Goal: Communication & Community: Answer question/provide support

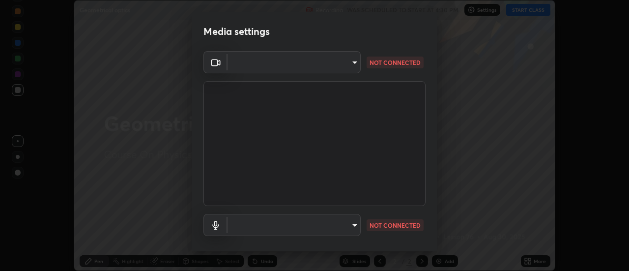
click at [345, 57] on body "Erase all Geometrical optics Recording WAS SCHEDULED TO START AT 4:30 PM Settin…" at bounding box center [314, 135] width 629 height 271
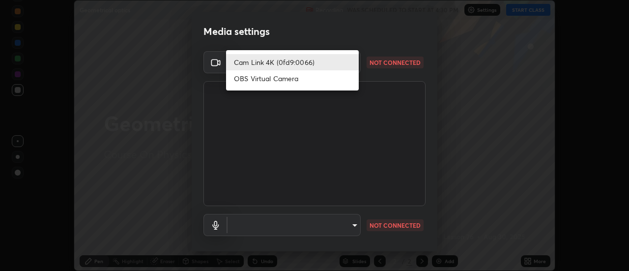
click at [315, 81] on li "OBS Virtual Camera" at bounding box center [292, 78] width 133 height 16
type input "aeae0228fcb2ddf3a676ce63988c6d85bbb403a14e4a67d180e4782271b35880"
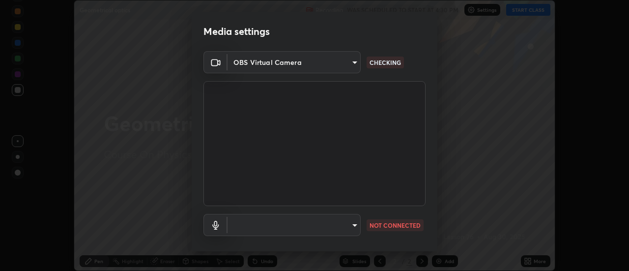
scroll to position [36, 0]
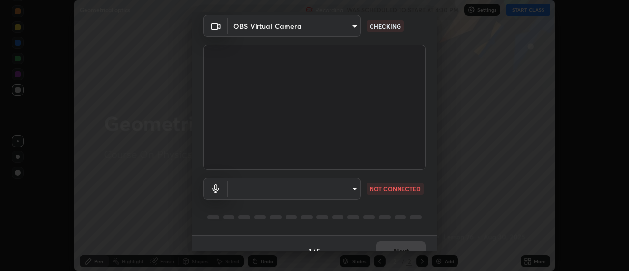
click at [350, 189] on body "Erase all Geometrical optics Recording WAS SCHEDULED TO START AT 4:30 PM Settin…" at bounding box center [314, 135] width 629 height 271
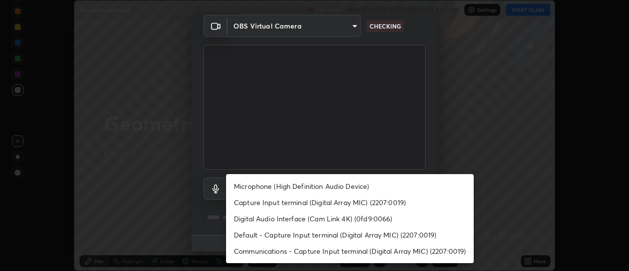
click at [336, 190] on li "Microphone (High Definition Audio Device)" at bounding box center [350, 186] width 248 height 16
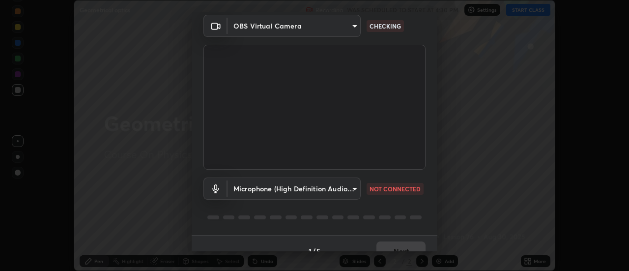
type input "82b6b466b8e0d133430150f3e15298c9ad6d5f6c22182be90a2de1b6626d860c"
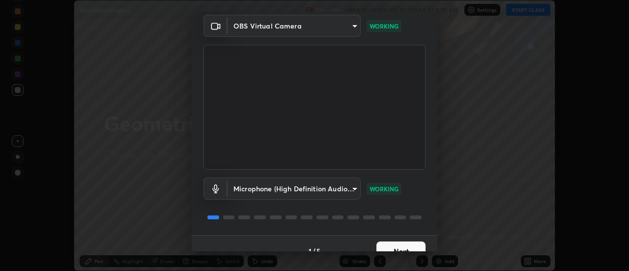
click at [398, 244] on button "Next" at bounding box center [400, 251] width 49 height 20
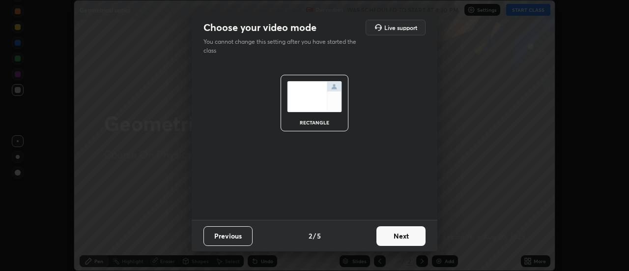
scroll to position [0, 0]
click at [401, 243] on button "Next" at bounding box center [400, 236] width 49 height 20
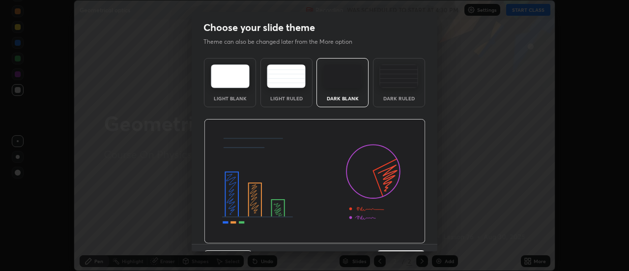
scroll to position [24, 0]
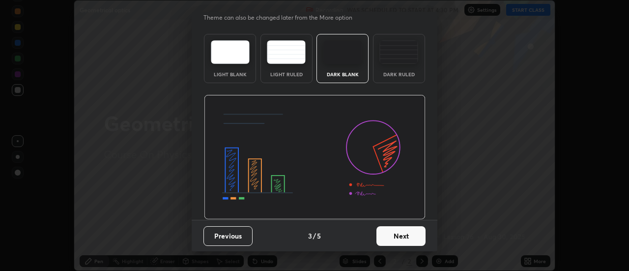
click at [404, 239] on button "Next" at bounding box center [400, 236] width 49 height 20
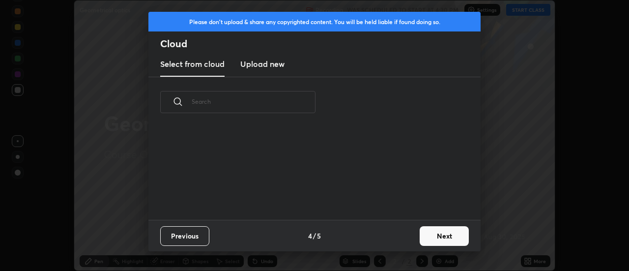
scroll to position [3, 5]
click at [428, 236] on button "Next" at bounding box center [444, 236] width 49 height 20
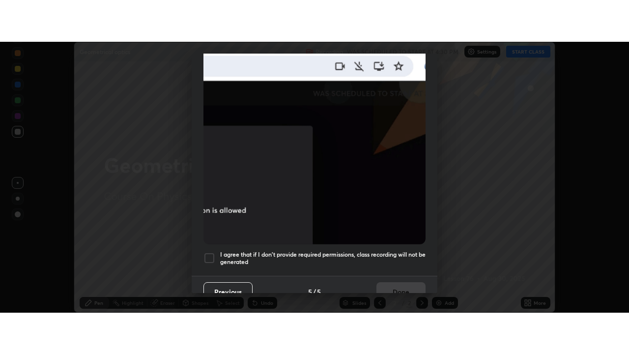
scroll to position [252, 0]
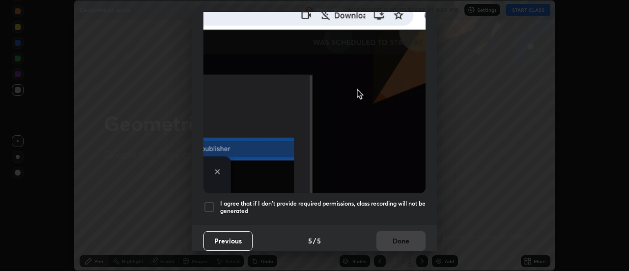
click at [371, 200] on h5 "I agree that if I don't provide required permissions, class recording will not …" at bounding box center [322, 207] width 205 height 15
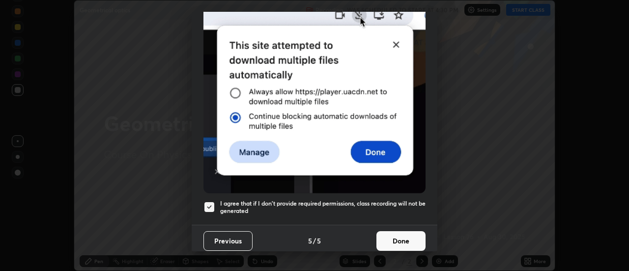
click at [401, 237] on button "Done" at bounding box center [400, 241] width 49 height 20
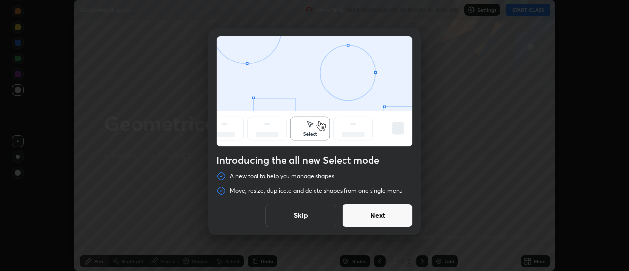
click at [312, 211] on button "Skip" at bounding box center [300, 215] width 71 height 24
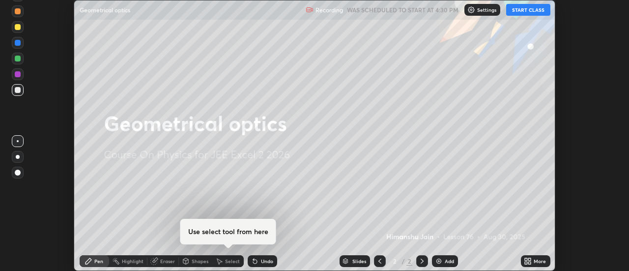
click at [527, 262] on icon at bounding box center [526, 262] width 2 height 2
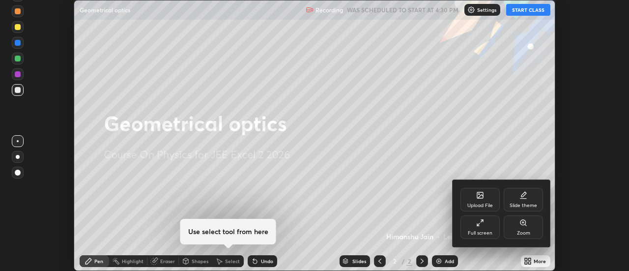
click at [480, 229] on div "Full screen" at bounding box center [479, 227] width 39 height 24
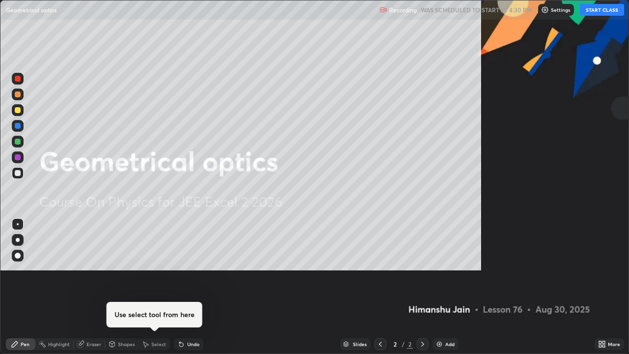
scroll to position [354, 629]
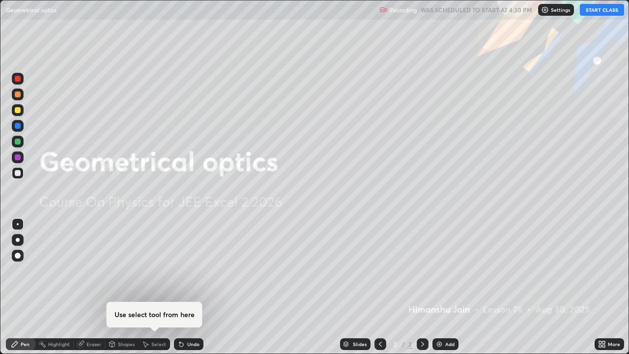
click at [598, 10] on button "START CLASS" at bounding box center [602, 10] width 44 height 12
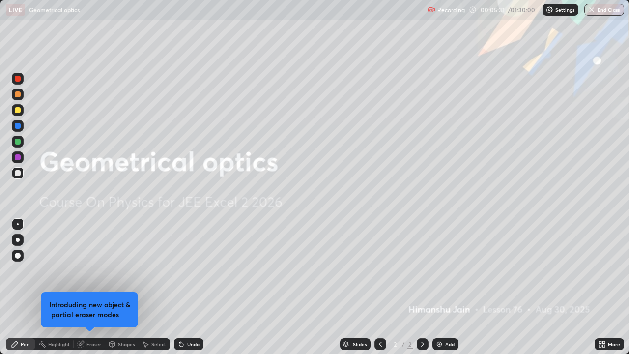
click at [446, 270] on div "Add" at bounding box center [449, 344] width 9 height 5
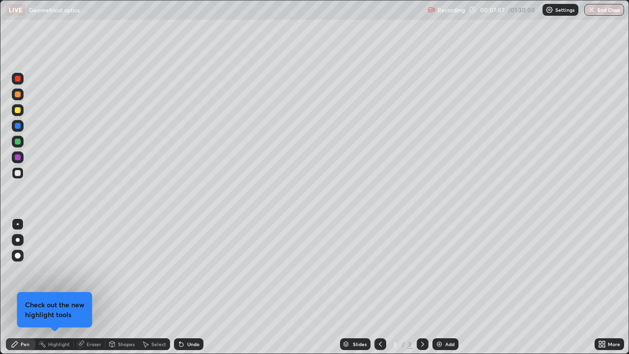
click at [130, 270] on div "Shapes" at bounding box center [126, 344] width 17 height 5
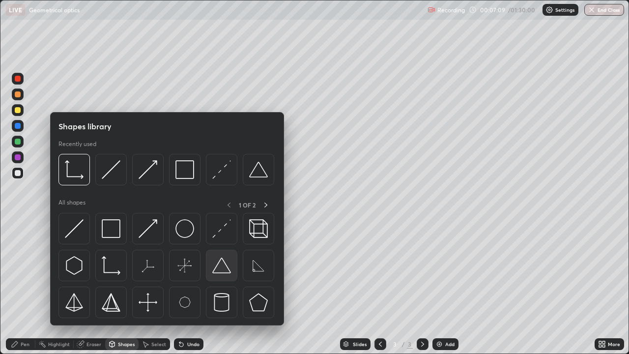
click at [230, 265] on img at bounding box center [221, 265] width 19 height 19
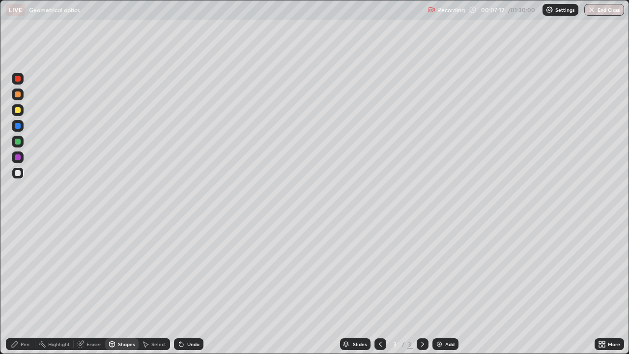
click at [129, 270] on div "Shapes" at bounding box center [126, 344] width 17 height 5
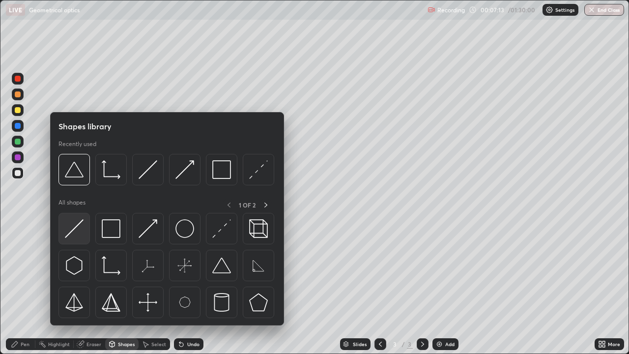
click at [77, 232] on img at bounding box center [74, 228] width 19 height 19
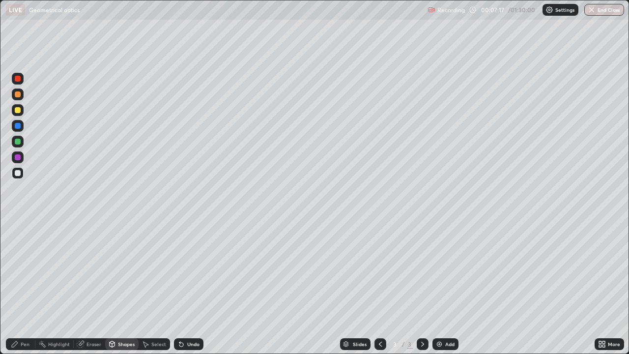
click at [18, 110] on div at bounding box center [18, 110] width 6 height 6
click at [123, 270] on div "Shapes" at bounding box center [121, 344] width 33 height 12
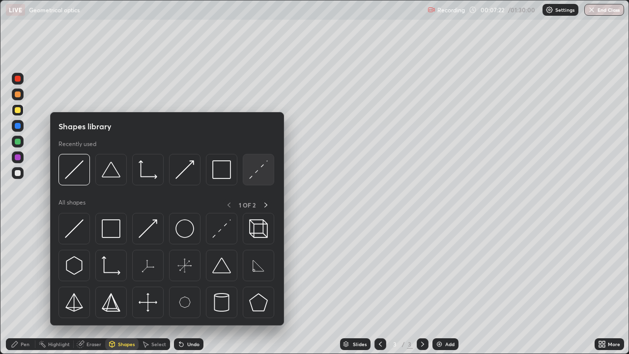
click at [258, 175] on img at bounding box center [258, 169] width 19 height 19
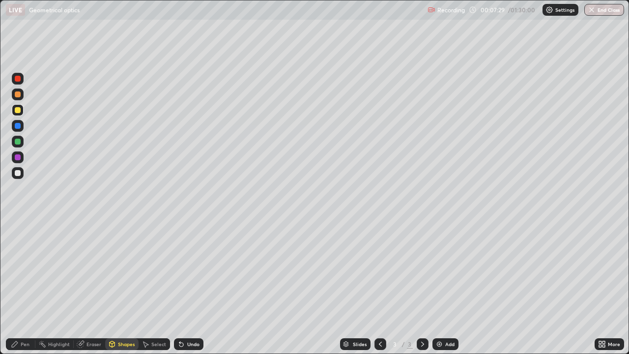
click at [22, 270] on div "Pen" at bounding box center [25, 344] width 9 height 5
click at [18, 95] on div at bounding box center [18, 94] width 6 height 6
click at [94, 270] on div "Eraser" at bounding box center [93, 344] width 15 height 5
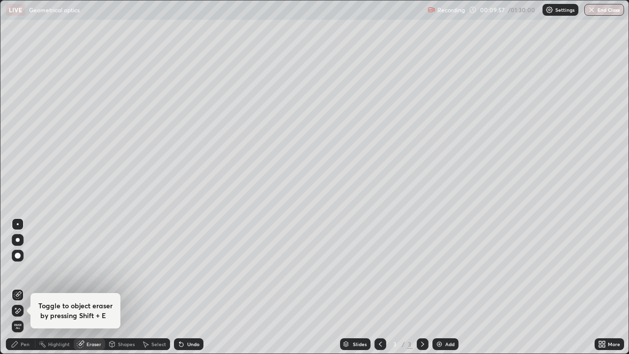
click at [25, 270] on div "Pen" at bounding box center [25, 344] width 9 height 5
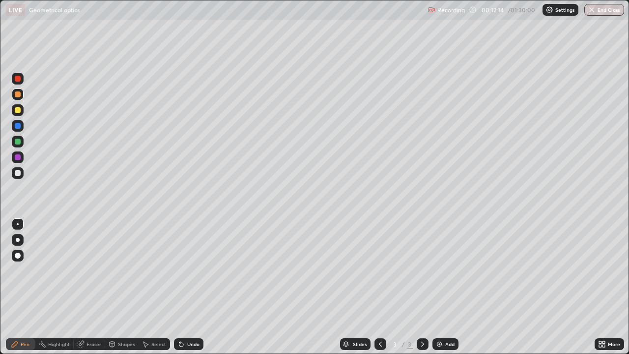
click at [448, 270] on div "Add" at bounding box center [445, 344] width 26 height 12
click at [123, 270] on div "Shapes" at bounding box center [126, 344] width 17 height 5
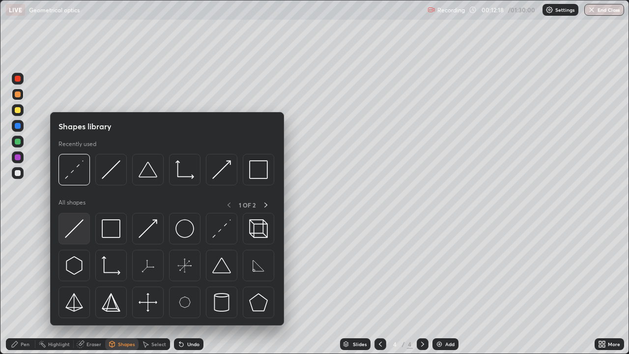
click at [82, 226] on img at bounding box center [74, 228] width 19 height 19
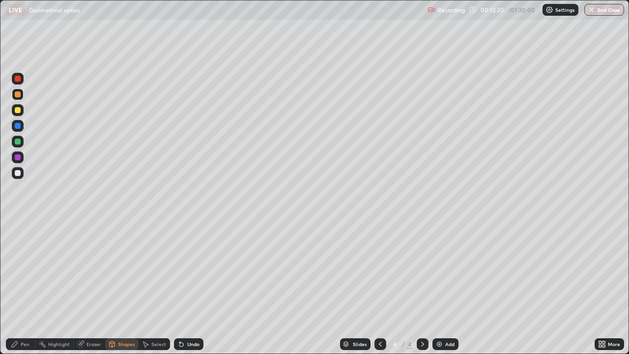
click at [24, 270] on div "Pen" at bounding box center [25, 344] width 9 height 5
click at [22, 114] on div at bounding box center [18, 110] width 12 height 12
click at [23, 159] on div at bounding box center [18, 157] width 12 height 12
click at [188, 270] on div "Undo" at bounding box center [193, 344] width 12 height 5
click at [191, 270] on div "Undo" at bounding box center [193, 344] width 12 height 5
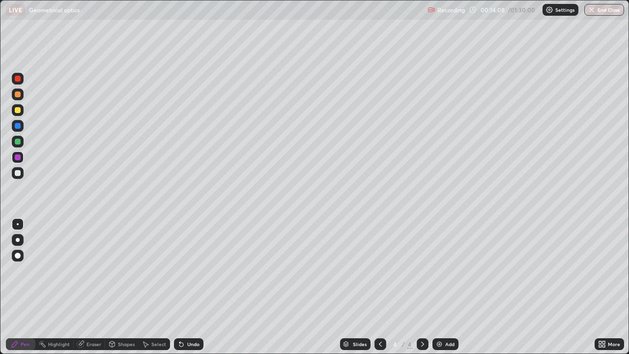
click at [192, 270] on div "Undo" at bounding box center [193, 344] width 12 height 5
click at [132, 270] on div "Shapes" at bounding box center [126, 344] width 17 height 5
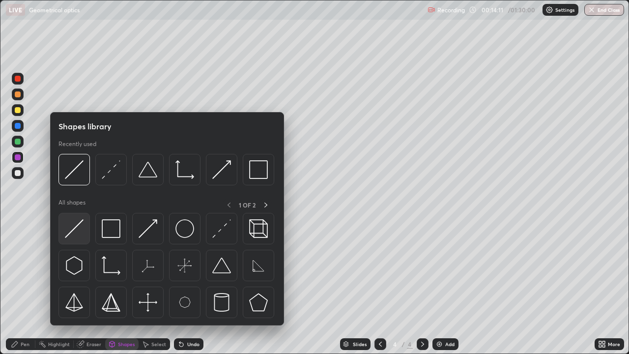
click at [82, 229] on img at bounding box center [74, 228] width 19 height 19
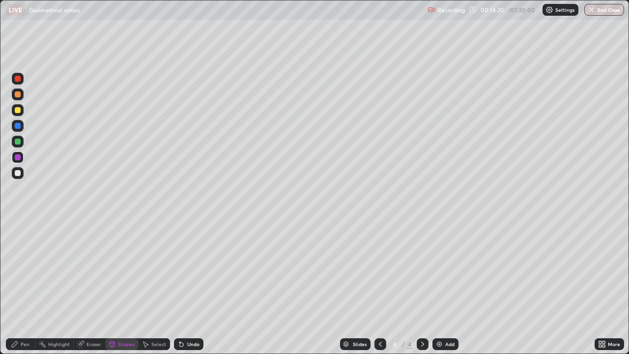
click at [19, 110] on div at bounding box center [18, 110] width 6 height 6
click at [127, 270] on div "Shapes" at bounding box center [126, 344] width 17 height 5
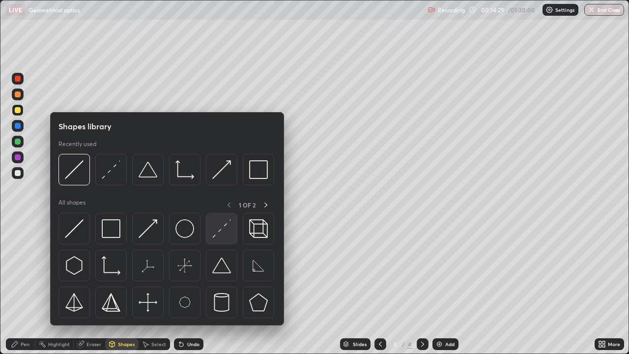
click at [225, 229] on img at bounding box center [221, 228] width 19 height 19
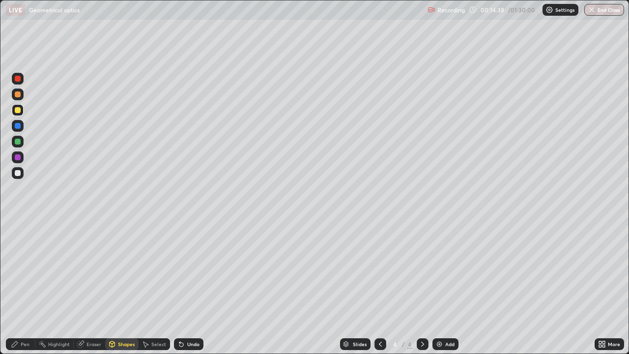
click at [30, 270] on div "Pen" at bounding box center [20, 344] width 29 height 12
click at [23, 94] on div at bounding box center [18, 94] width 12 height 12
click at [21, 178] on div at bounding box center [18, 173] width 12 height 12
click at [94, 270] on div "Eraser" at bounding box center [89, 344] width 31 height 12
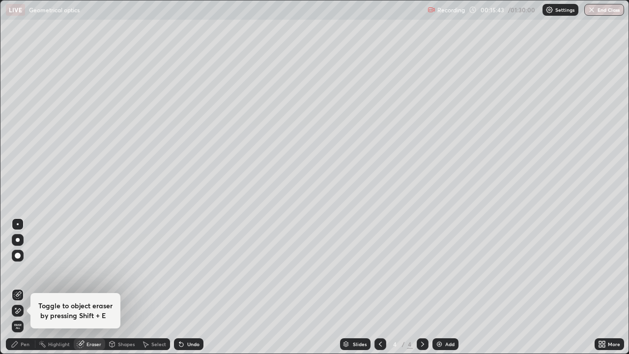
click at [29, 270] on div "Pen" at bounding box center [25, 344] width 9 height 5
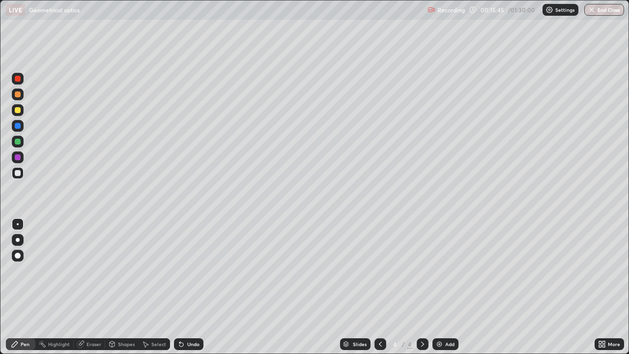
click at [95, 270] on div "Eraser" at bounding box center [93, 344] width 15 height 5
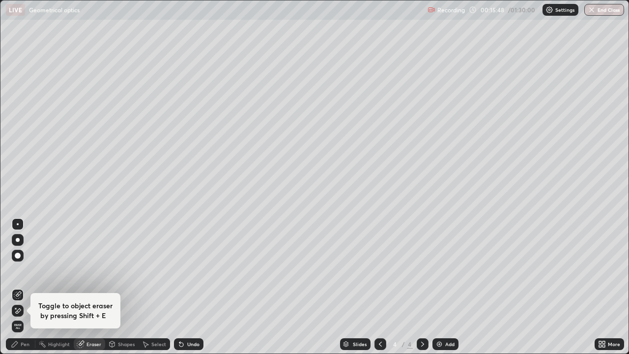
click at [27, 270] on div "Pen" at bounding box center [20, 344] width 29 height 12
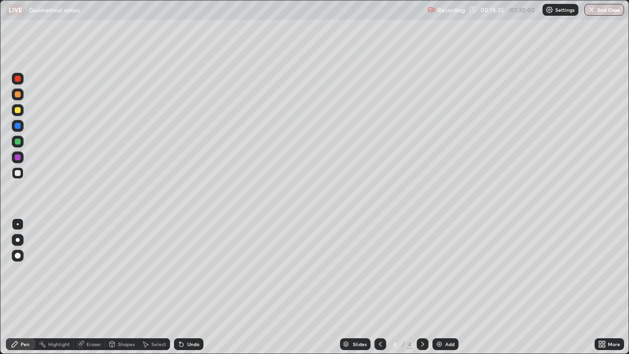
click at [126, 270] on div "Shapes" at bounding box center [126, 344] width 17 height 5
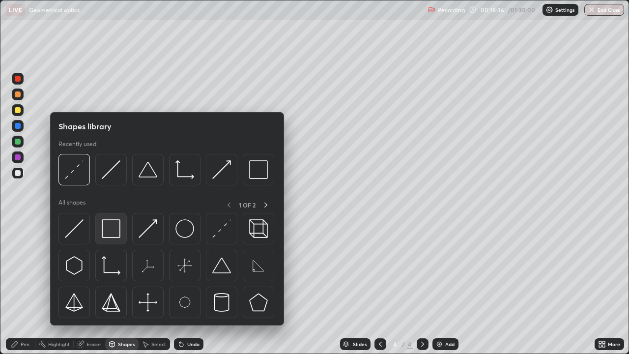
click at [118, 233] on img at bounding box center [111, 228] width 19 height 19
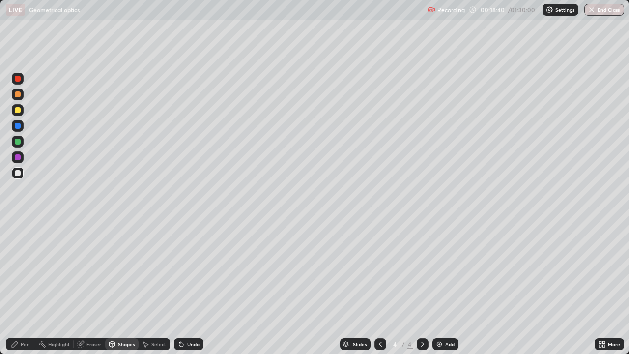
click at [95, 270] on div "Eraser" at bounding box center [93, 344] width 15 height 5
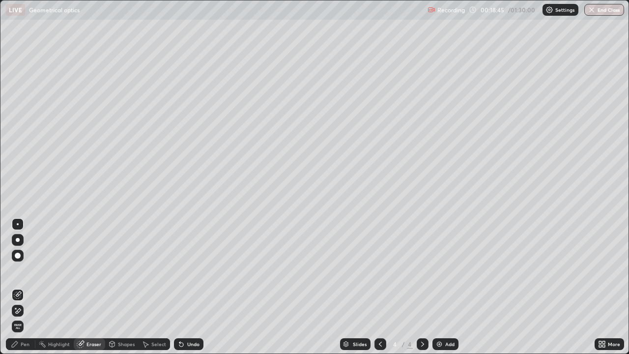
click at [127, 270] on div "Shapes" at bounding box center [126, 344] width 17 height 5
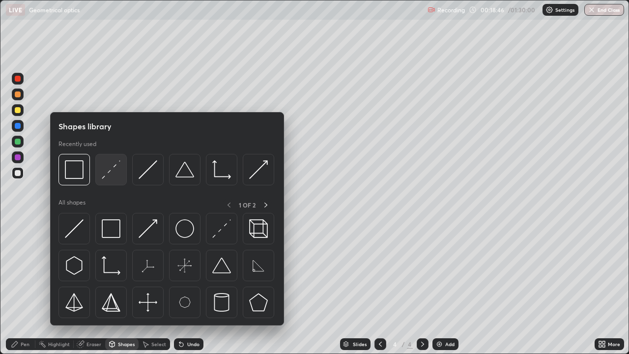
click at [113, 176] on img at bounding box center [111, 169] width 19 height 19
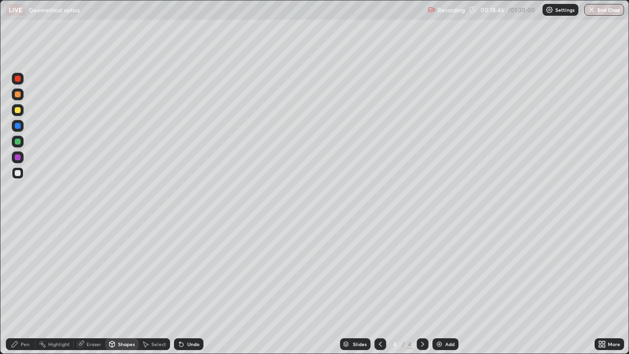
click at [22, 144] on div at bounding box center [18, 142] width 12 height 12
click at [20, 270] on div "Pen" at bounding box center [20, 344] width 29 height 12
click at [124, 270] on div "Shapes" at bounding box center [126, 344] width 17 height 5
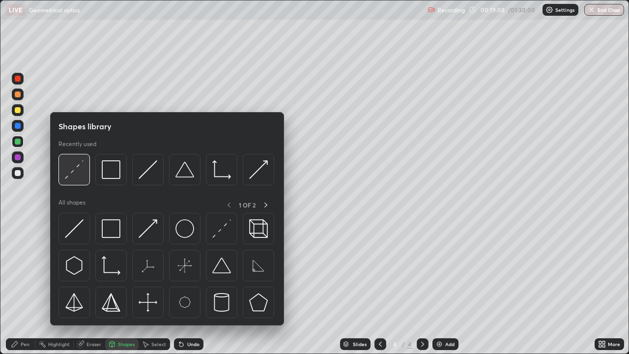
click at [87, 181] on div at bounding box center [73, 169] width 31 height 31
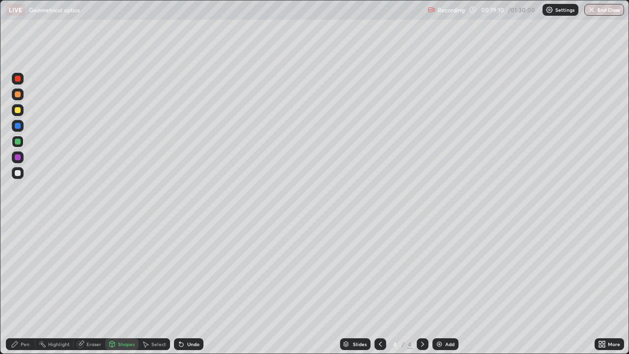
click at [20, 111] on div at bounding box center [18, 110] width 6 height 6
click at [22, 270] on div "Pen" at bounding box center [25, 344] width 9 height 5
click at [124, 270] on div "Shapes" at bounding box center [126, 344] width 17 height 5
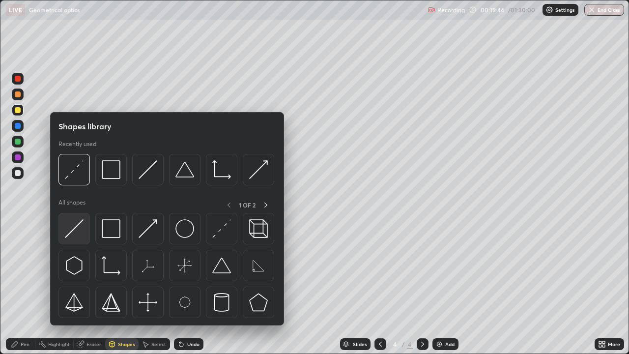
click at [85, 231] on div at bounding box center [73, 228] width 31 height 31
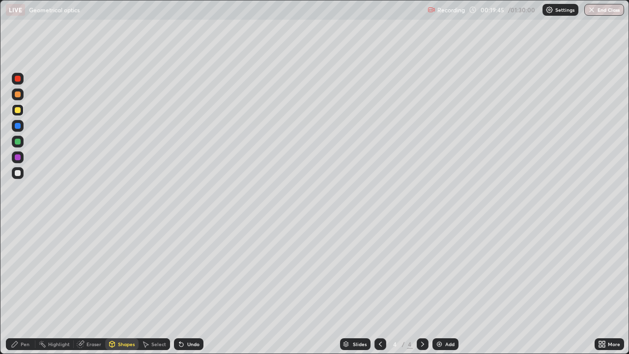
click at [21, 144] on div at bounding box center [18, 142] width 12 height 12
click at [127, 270] on div "Shapes" at bounding box center [126, 344] width 17 height 5
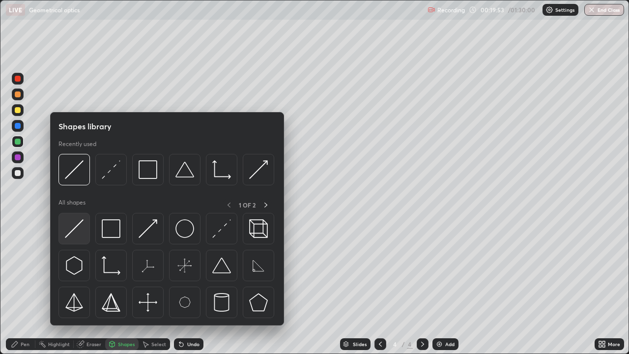
click at [86, 227] on div at bounding box center [73, 228] width 31 height 31
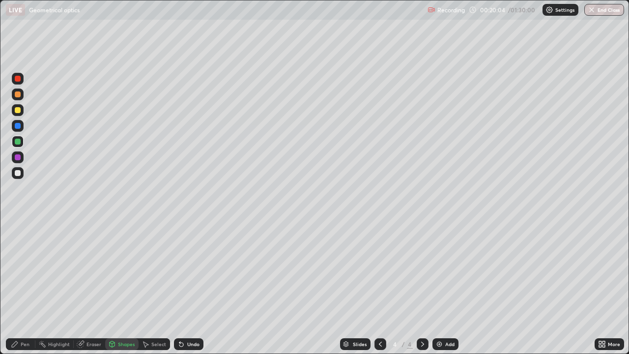
click at [93, 270] on div "Eraser" at bounding box center [93, 344] width 15 height 5
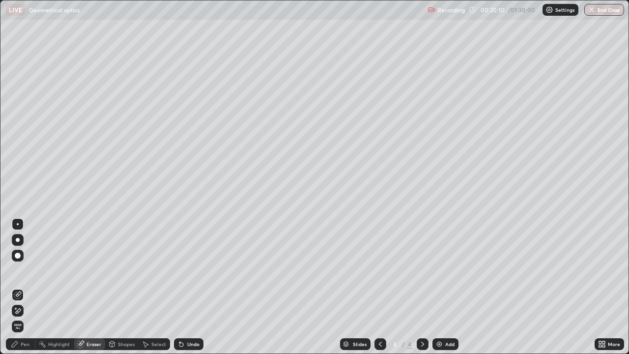
click at [125, 270] on div "Shapes" at bounding box center [126, 344] width 17 height 5
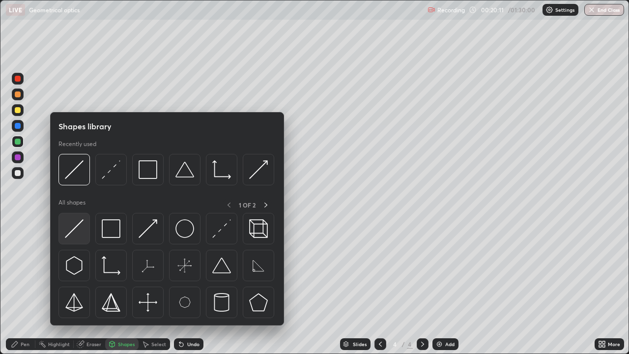
click at [82, 229] on img at bounding box center [74, 228] width 19 height 19
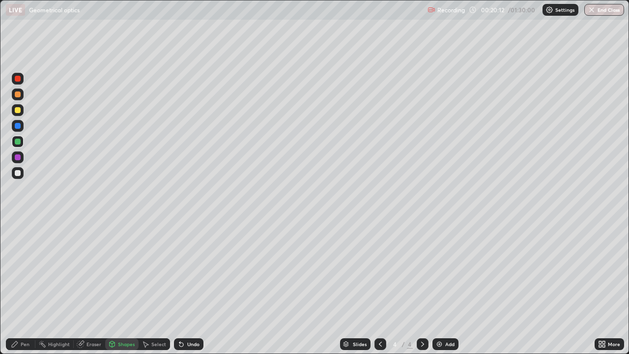
click at [20, 172] on div at bounding box center [18, 173] width 6 height 6
click at [125, 270] on div "Shapes" at bounding box center [126, 344] width 17 height 5
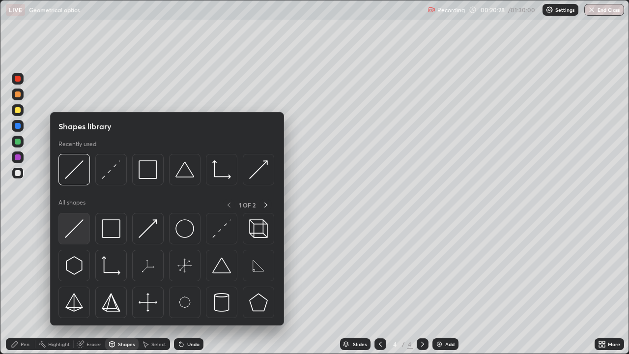
click at [83, 232] on img at bounding box center [74, 228] width 19 height 19
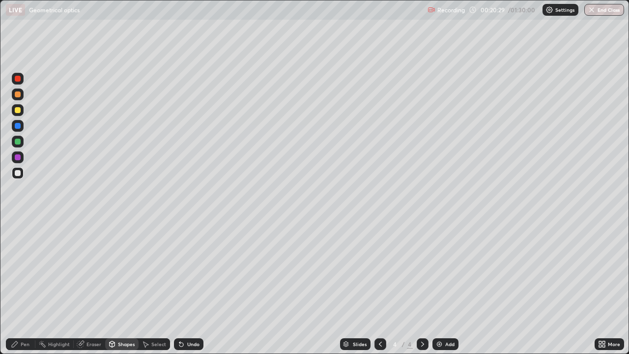
click at [23, 95] on div at bounding box center [18, 94] width 12 height 12
click at [27, 270] on div "Pen" at bounding box center [20, 344] width 29 height 12
click at [195, 270] on div "Undo" at bounding box center [193, 344] width 12 height 5
click at [23, 82] on div at bounding box center [18, 79] width 12 height 12
click at [123, 270] on div "Shapes" at bounding box center [126, 344] width 17 height 5
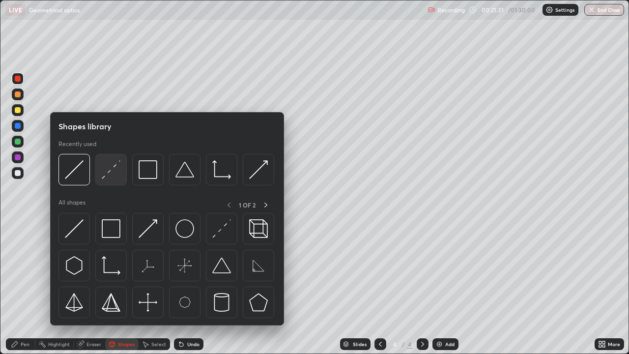
click at [123, 172] on div at bounding box center [110, 169] width 31 height 31
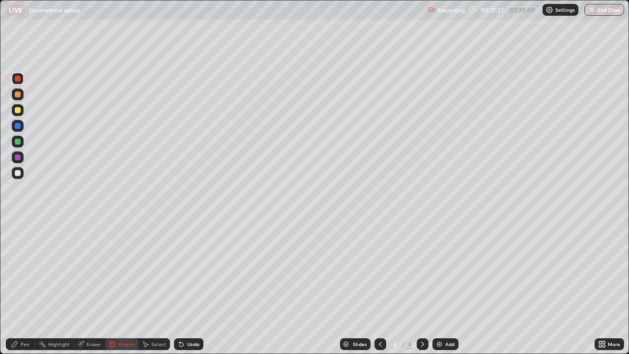
click at [24, 270] on div "Pen" at bounding box center [25, 344] width 9 height 5
click at [447, 270] on div "Add" at bounding box center [445, 344] width 26 height 12
click at [125, 270] on div "Shapes" at bounding box center [126, 344] width 17 height 5
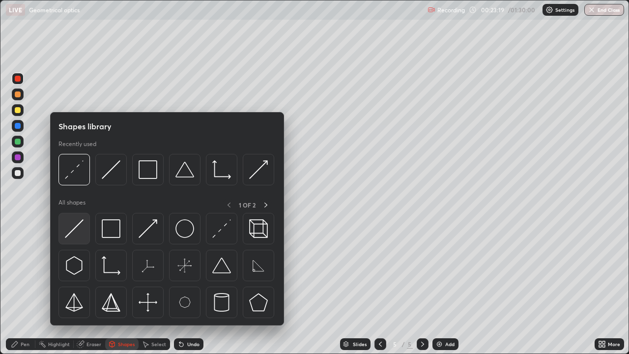
click at [77, 231] on img at bounding box center [74, 228] width 19 height 19
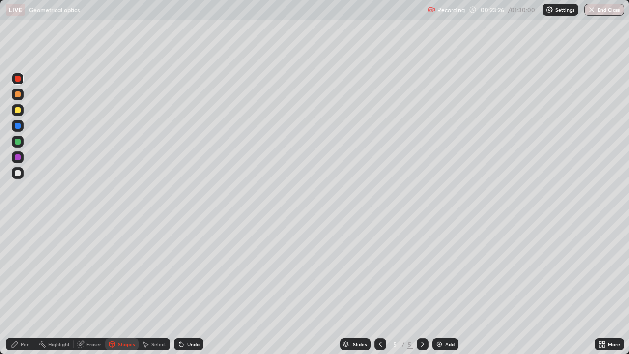
click at [91, 270] on div "Eraser" at bounding box center [93, 344] width 15 height 5
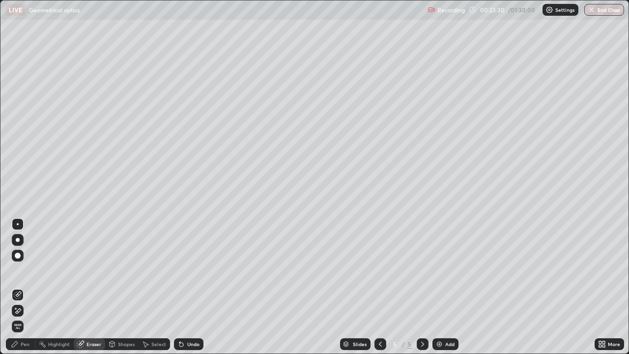
click at [125, 270] on div "Shapes" at bounding box center [126, 344] width 17 height 5
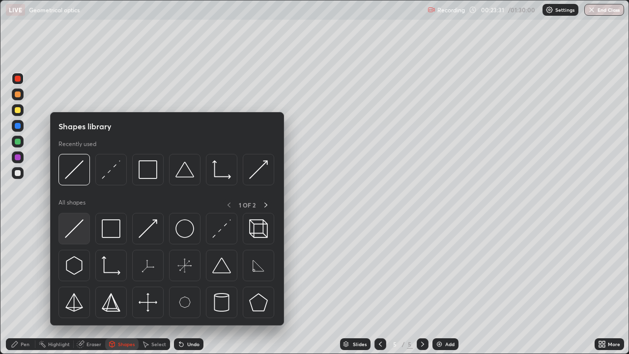
click at [84, 230] on div at bounding box center [73, 228] width 31 height 31
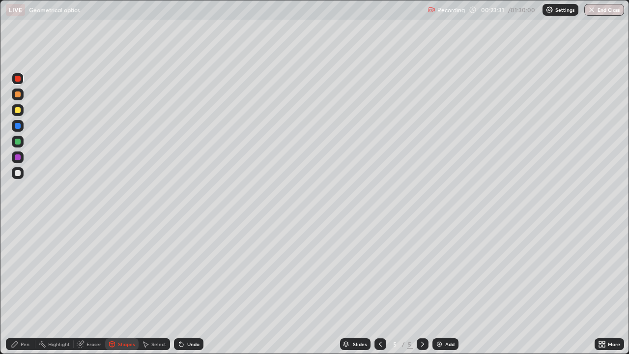
click at [18, 173] on div at bounding box center [18, 173] width 6 height 6
click at [30, 270] on div "Pen" at bounding box center [20, 344] width 29 height 12
click at [122, 270] on div "Shapes" at bounding box center [126, 344] width 17 height 5
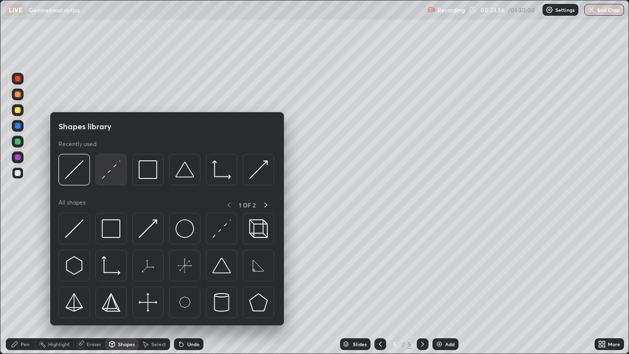
click at [115, 173] on img at bounding box center [111, 169] width 19 height 19
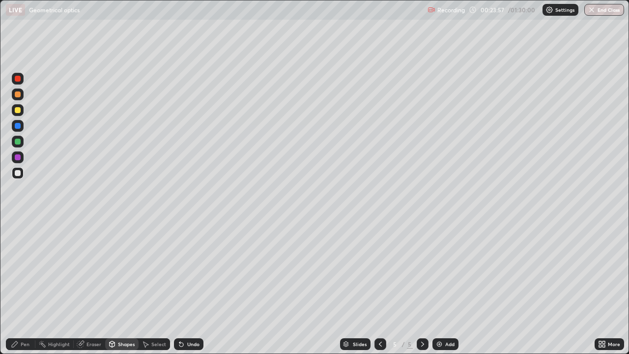
click at [19, 113] on div at bounding box center [18, 110] width 6 height 6
click at [193, 270] on div "Undo" at bounding box center [193, 344] width 12 height 5
click at [29, 270] on div "Pen" at bounding box center [20, 344] width 29 height 12
click at [196, 270] on div "Undo" at bounding box center [193, 344] width 12 height 5
click at [125, 270] on div "Shapes" at bounding box center [126, 344] width 17 height 5
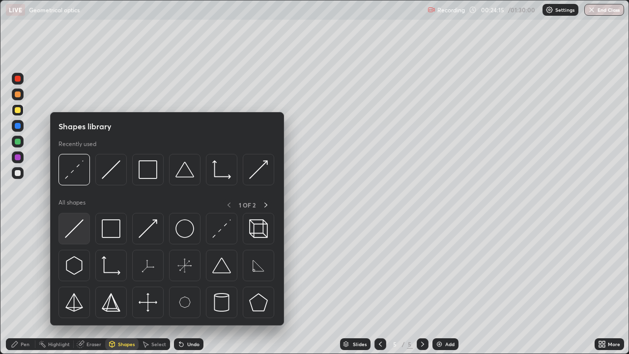
click at [86, 232] on div at bounding box center [73, 228] width 31 height 31
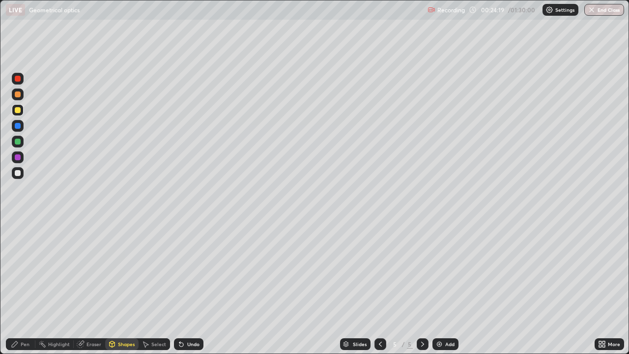
click at [32, 270] on div "Pen" at bounding box center [20, 344] width 29 height 12
click at [22, 95] on div at bounding box center [18, 94] width 12 height 12
click at [18, 176] on div at bounding box center [18, 173] width 12 height 12
click at [197, 270] on div "Undo" at bounding box center [193, 344] width 12 height 5
click at [447, 270] on div "Add" at bounding box center [445, 344] width 26 height 12
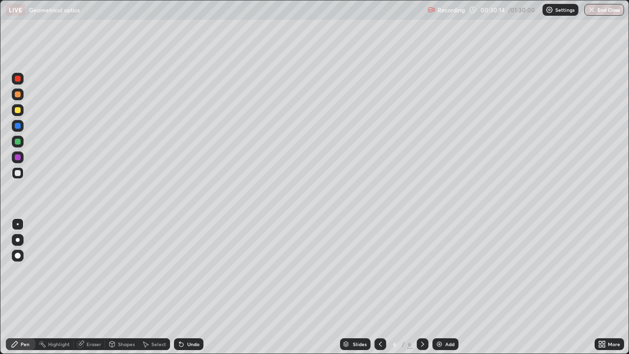
click at [130, 270] on div "Shapes" at bounding box center [126, 344] width 17 height 5
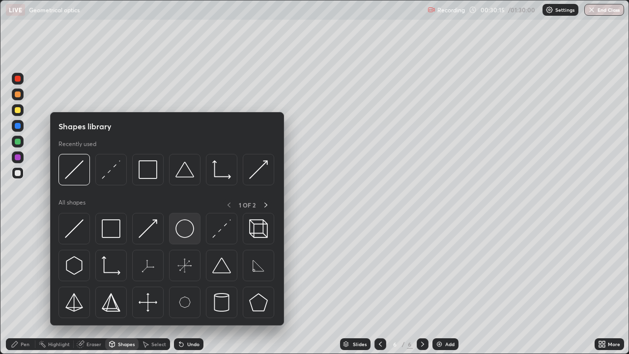
click at [190, 229] on img at bounding box center [184, 228] width 19 height 19
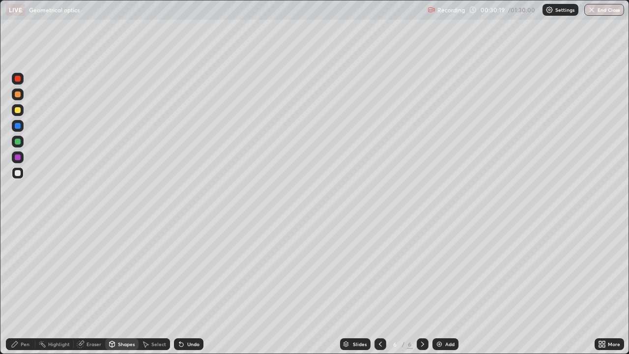
click at [128, 270] on div "Shapes" at bounding box center [126, 344] width 17 height 5
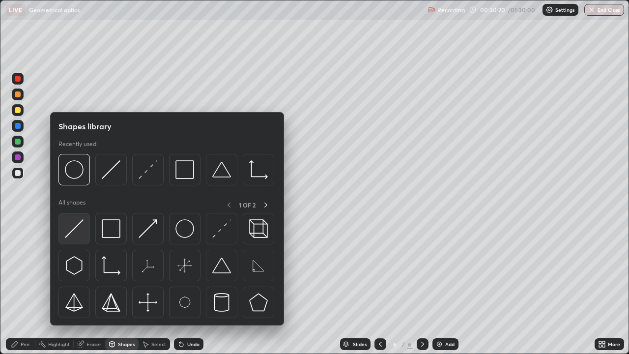
click at [83, 230] on img at bounding box center [74, 228] width 19 height 19
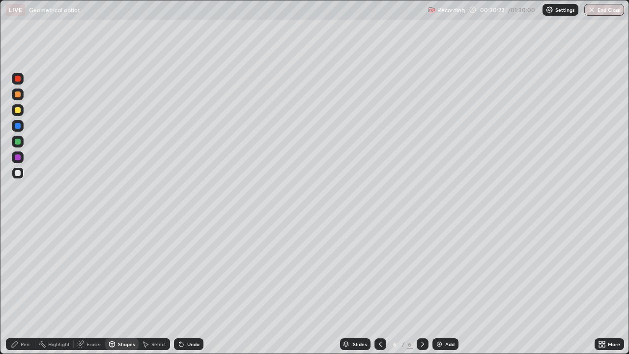
click at [26, 270] on div "Pen" at bounding box center [25, 344] width 9 height 5
click at [18, 110] on div at bounding box center [18, 110] width 6 height 6
click at [194, 270] on div "Undo" at bounding box center [193, 344] width 12 height 5
click at [191, 270] on div "Undo" at bounding box center [193, 344] width 12 height 5
click at [194, 270] on div "Undo" at bounding box center [188, 344] width 29 height 12
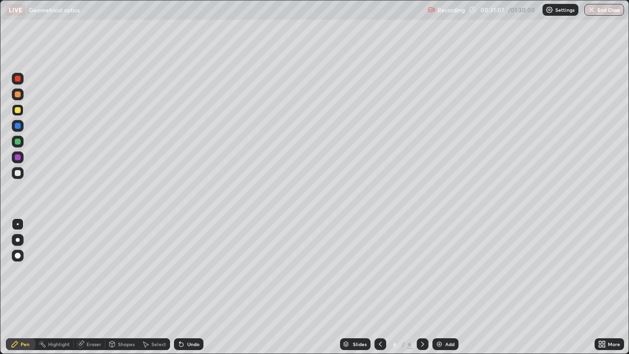
click at [21, 162] on div at bounding box center [18, 157] width 12 height 12
click at [18, 126] on div at bounding box center [18, 126] width 6 height 6
click at [98, 270] on div "Eraser" at bounding box center [93, 344] width 15 height 5
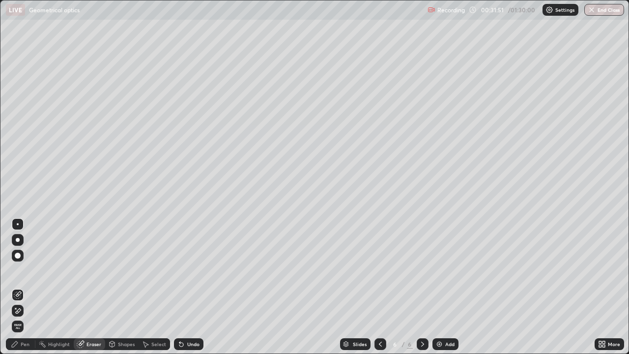
click at [28, 270] on div "Pen" at bounding box center [25, 344] width 9 height 5
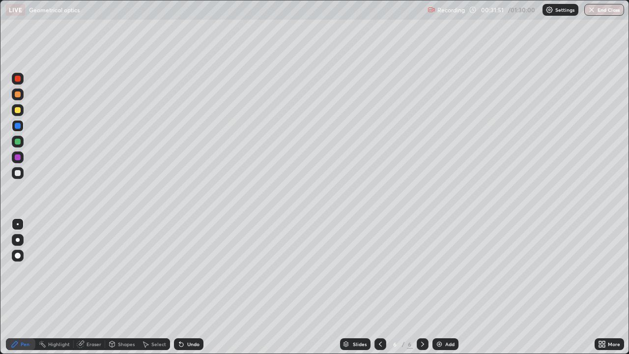
click at [20, 159] on div at bounding box center [18, 157] width 6 height 6
click at [91, 270] on div "Eraser" at bounding box center [93, 344] width 15 height 5
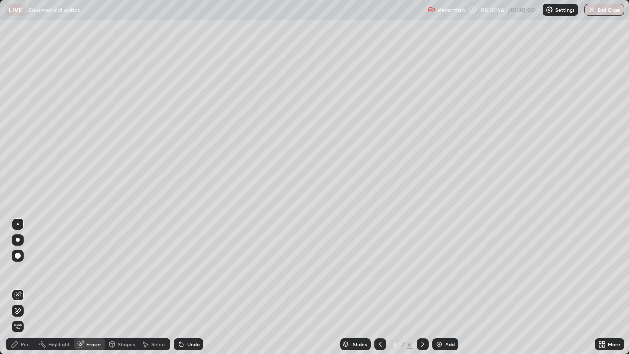
click at [26, 270] on div "Pen" at bounding box center [25, 344] width 9 height 5
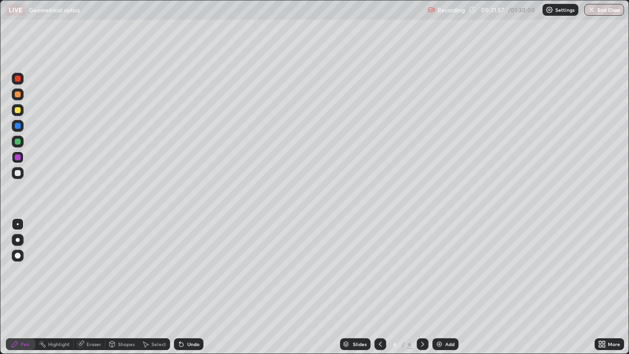
click at [19, 128] on div at bounding box center [18, 126] width 6 height 6
click at [90, 270] on div "Eraser" at bounding box center [93, 344] width 15 height 5
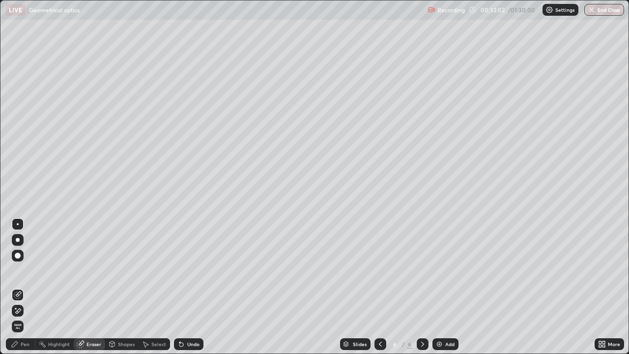
click at [97, 270] on div "Eraser" at bounding box center [93, 344] width 15 height 5
click at [25, 270] on div "Pen" at bounding box center [25, 344] width 9 height 5
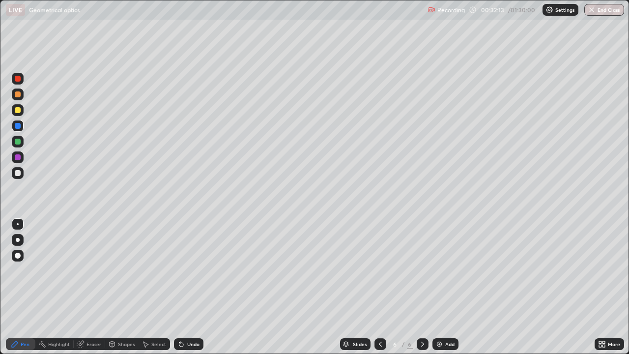
click at [20, 81] on div at bounding box center [18, 79] width 12 height 12
click at [21, 176] on div at bounding box center [18, 173] width 12 height 12
click at [443, 270] on div "Add" at bounding box center [445, 344] width 26 height 12
click at [122, 270] on div "Shapes" at bounding box center [126, 344] width 17 height 5
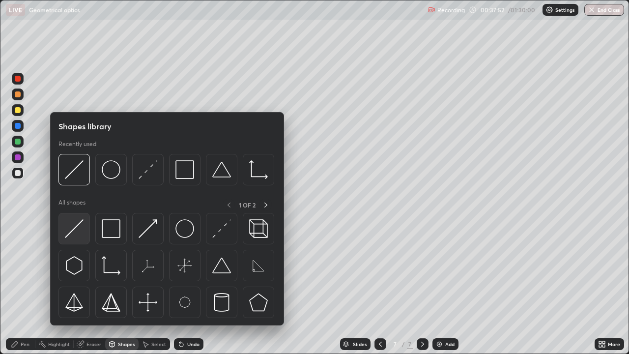
click at [82, 229] on img at bounding box center [74, 228] width 19 height 19
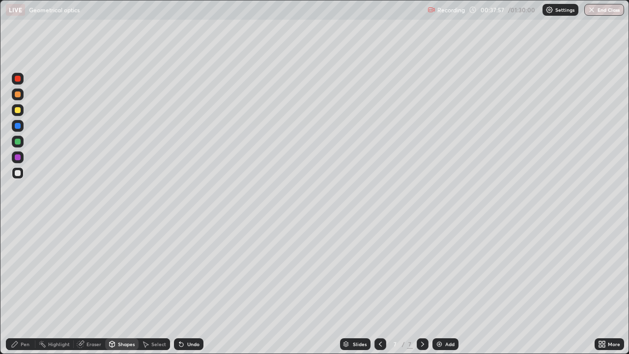
click at [19, 109] on div at bounding box center [18, 110] width 6 height 6
click at [126, 270] on div "Shapes" at bounding box center [121, 344] width 33 height 12
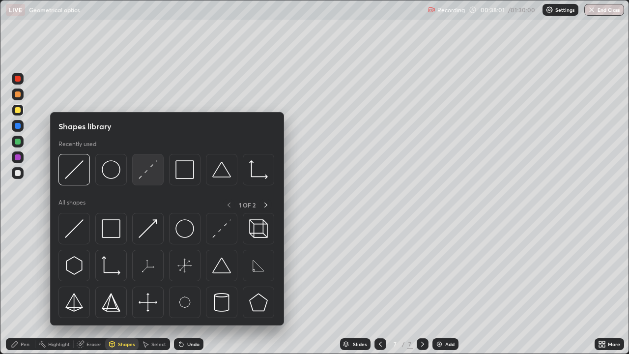
click at [145, 176] on img at bounding box center [148, 169] width 19 height 19
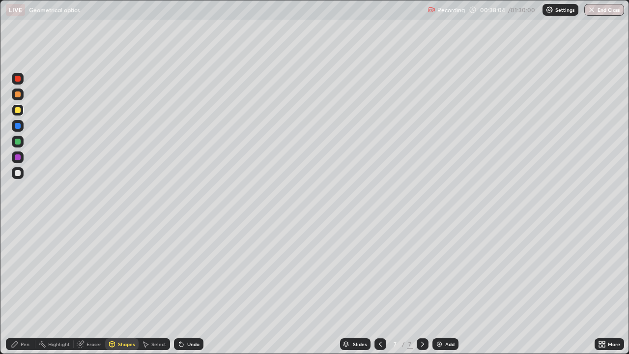
click at [123, 270] on div "Shapes" at bounding box center [126, 344] width 17 height 5
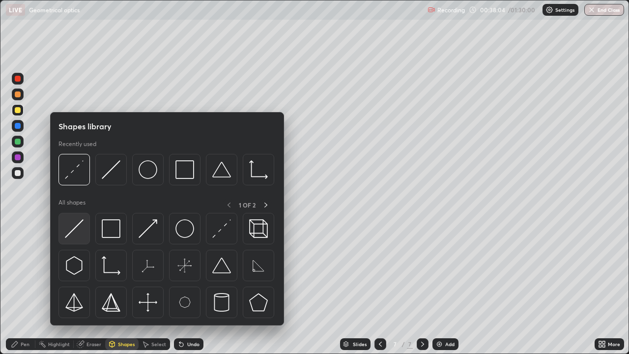
click at [79, 228] on img at bounding box center [74, 228] width 19 height 19
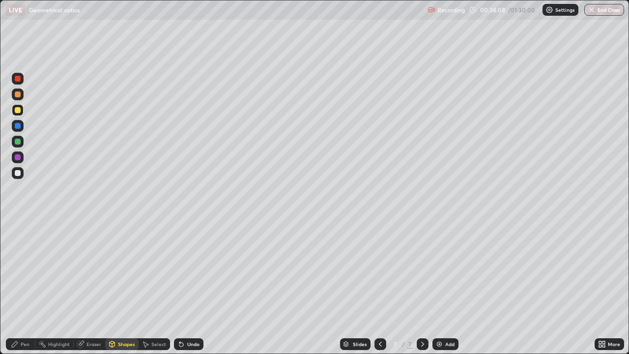
click at [21, 270] on div "Pen" at bounding box center [25, 344] width 9 height 5
click at [18, 173] on div at bounding box center [18, 173] width 6 height 6
click at [19, 142] on div at bounding box center [18, 142] width 6 height 6
click at [123, 270] on div "Shapes" at bounding box center [121, 344] width 33 height 12
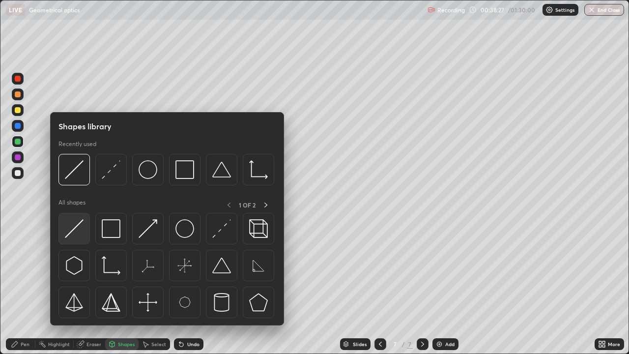
click at [83, 227] on img at bounding box center [74, 228] width 19 height 19
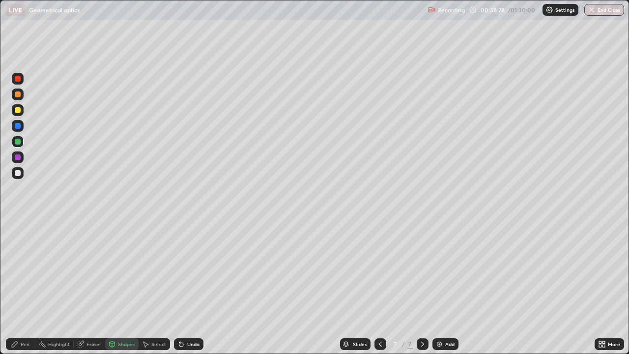
click at [23, 126] on div at bounding box center [18, 126] width 12 height 12
click at [24, 270] on div "Pen" at bounding box center [25, 344] width 9 height 5
click at [97, 270] on div "Eraser" at bounding box center [93, 344] width 15 height 5
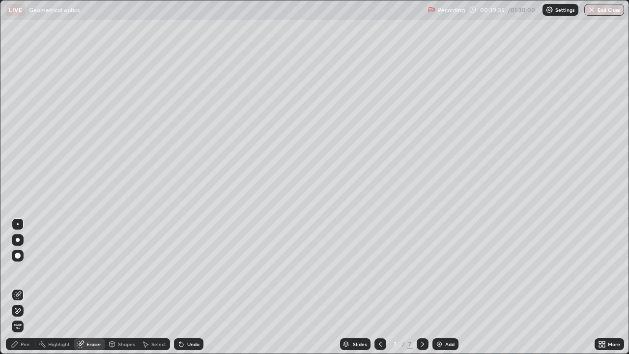
click at [126, 270] on div "Shapes" at bounding box center [126, 344] width 17 height 5
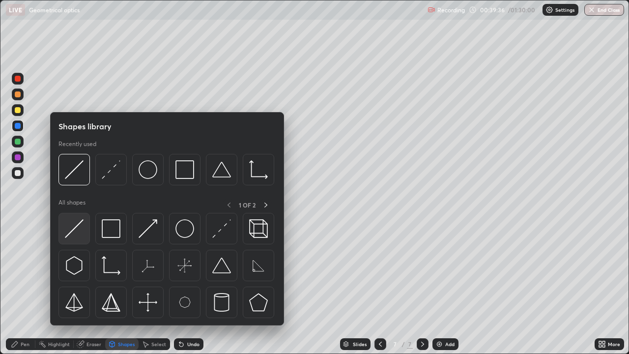
click at [74, 231] on img at bounding box center [74, 228] width 19 height 19
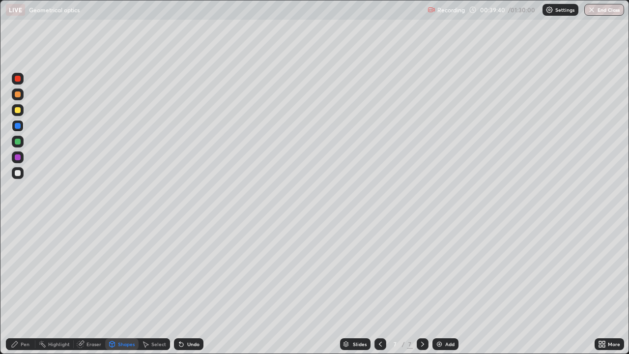
click at [118, 270] on div "Shapes" at bounding box center [126, 344] width 17 height 5
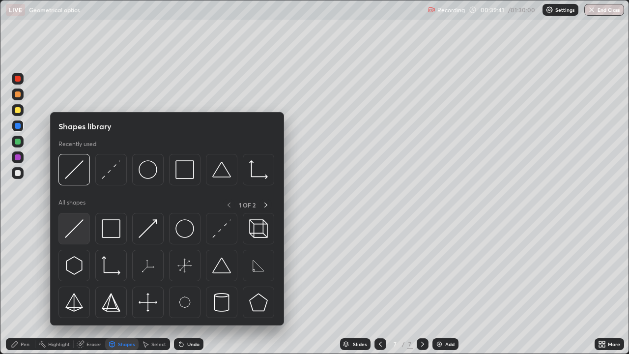
click at [82, 227] on img at bounding box center [74, 228] width 19 height 19
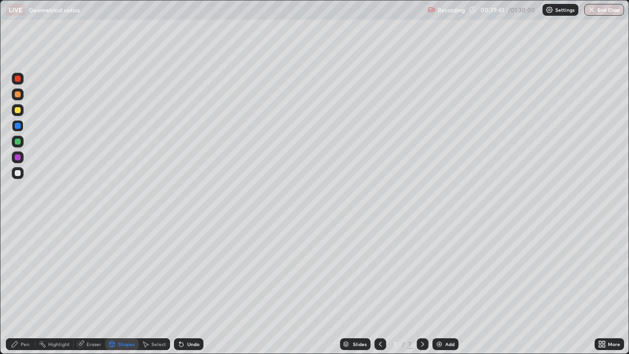
click at [23, 110] on div at bounding box center [18, 110] width 12 height 12
click at [124, 270] on div "Shapes" at bounding box center [126, 344] width 17 height 5
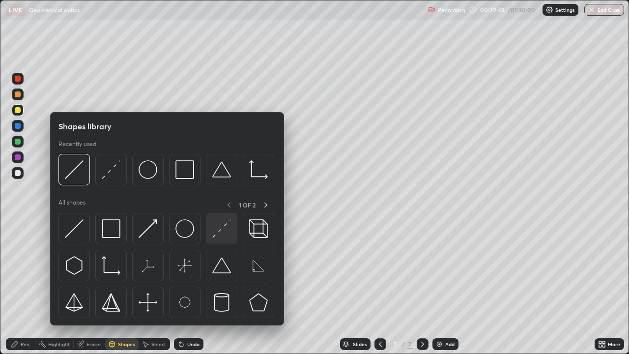
click at [223, 230] on img at bounding box center [221, 228] width 19 height 19
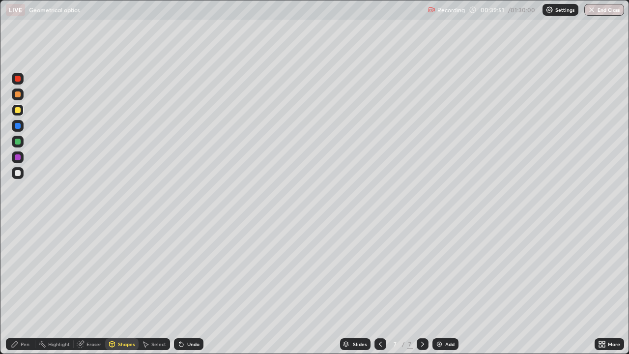
click at [194, 270] on div "Undo" at bounding box center [193, 344] width 12 height 5
click at [123, 270] on div "Shapes" at bounding box center [126, 344] width 17 height 5
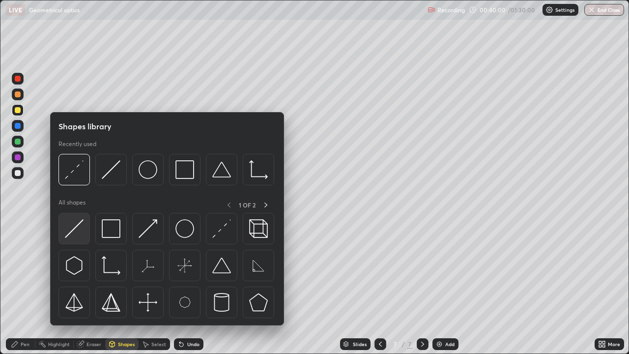
click at [78, 234] on img at bounding box center [74, 228] width 19 height 19
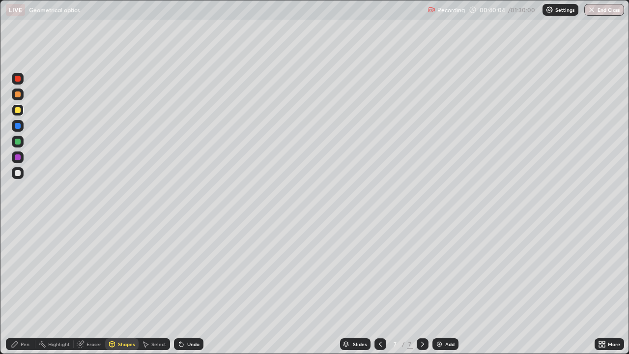
click at [116, 270] on div "Shapes" at bounding box center [121, 344] width 33 height 12
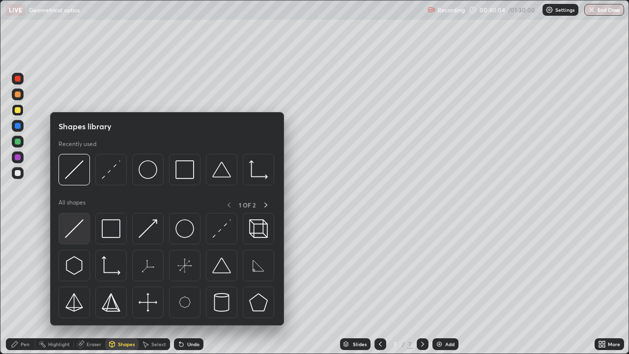
click at [81, 230] on img at bounding box center [74, 228] width 19 height 19
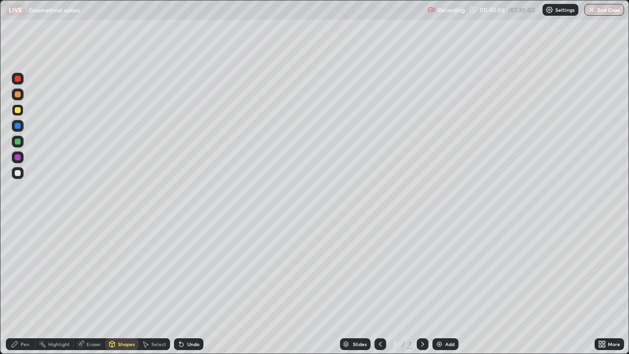
click at [127, 270] on div "Shapes" at bounding box center [126, 344] width 17 height 5
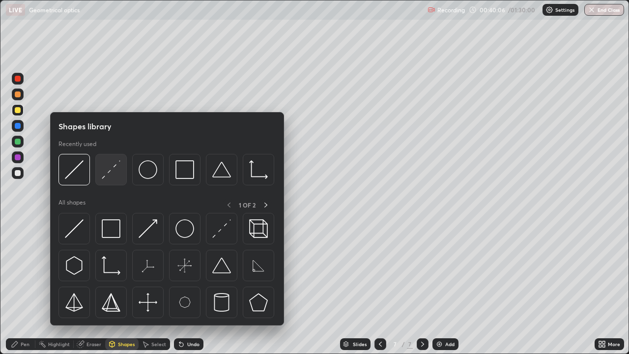
click at [114, 173] on img at bounding box center [111, 169] width 19 height 19
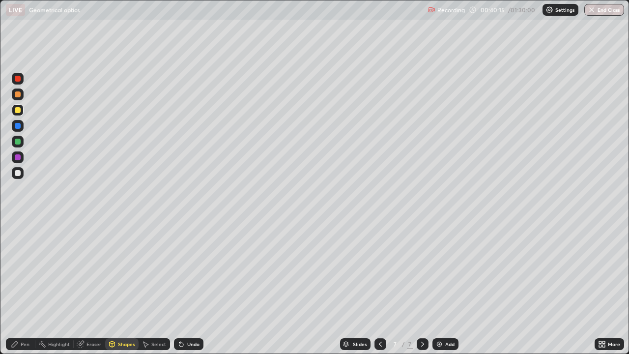
click at [124, 270] on div "Shapes" at bounding box center [126, 344] width 17 height 5
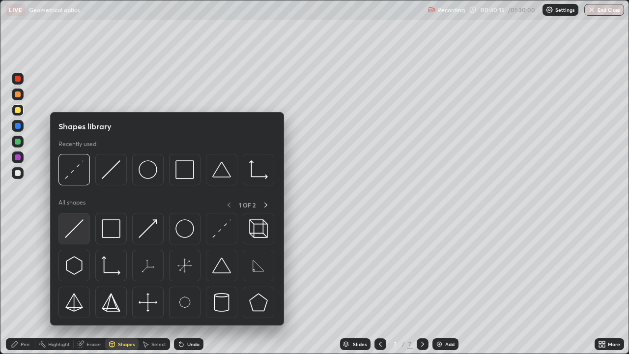
click at [77, 228] on img at bounding box center [74, 228] width 19 height 19
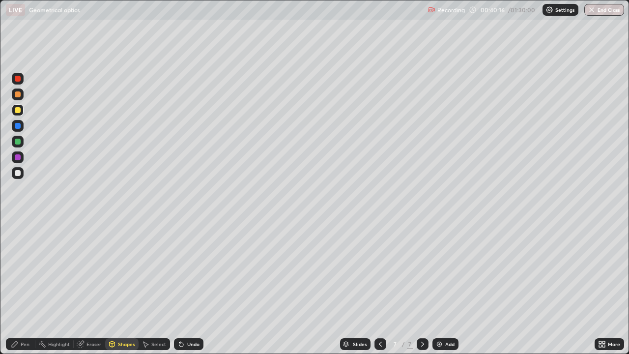
click at [22, 143] on div at bounding box center [18, 142] width 12 height 12
click at [28, 270] on div "Pen" at bounding box center [25, 344] width 9 height 5
click at [127, 270] on div "Shapes" at bounding box center [126, 344] width 17 height 5
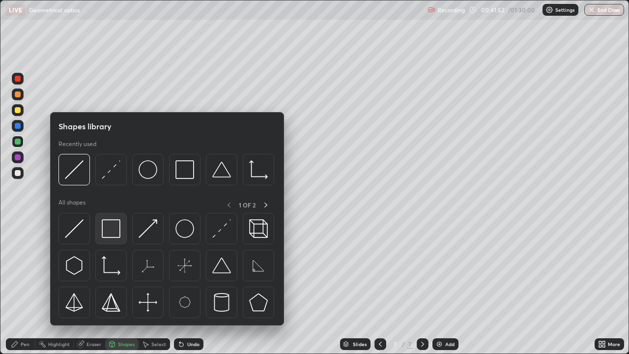
click at [113, 232] on img at bounding box center [111, 228] width 19 height 19
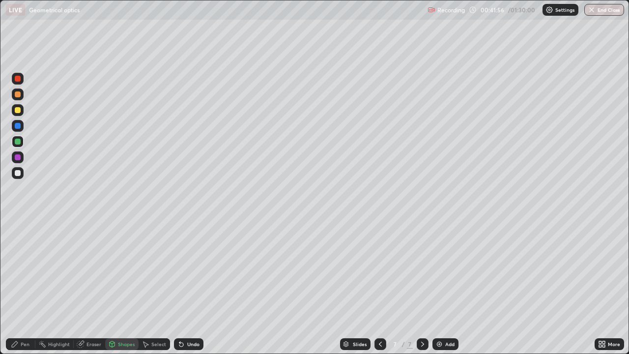
click at [93, 270] on div "Eraser" at bounding box center [93, 344] width 15 height 5
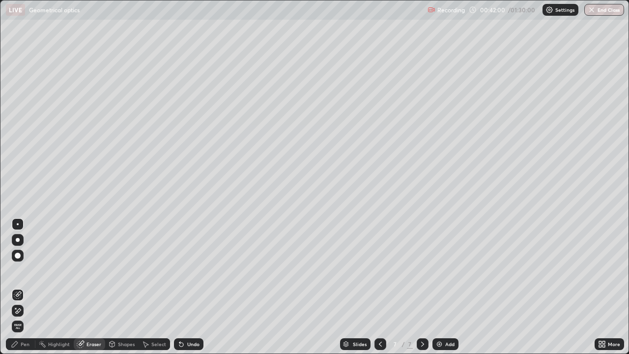
click at [29, 270] on div "Pen" at bounding box center [20, 344] width 29 height 12
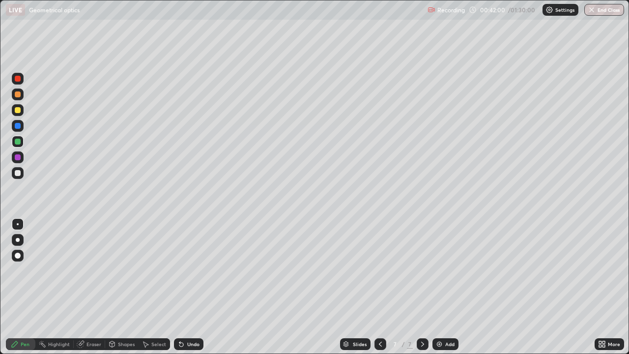
click at [22, 174] on div at bounding box center [18, 173] width 12 height 12
click at [124, 270] on div "Shapes" at bounding box center [126, 344] width 17 height 5
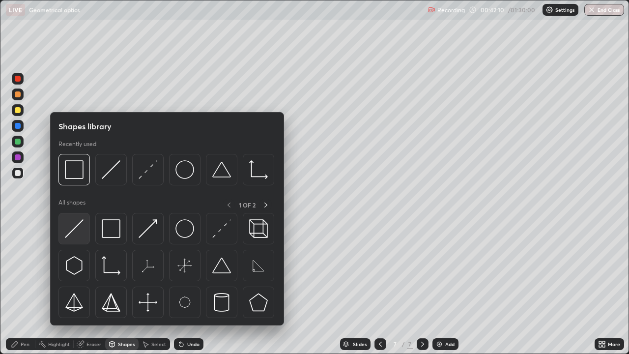
click at [82, 226] on img at bounding box center [74, 228] width 19 height 19
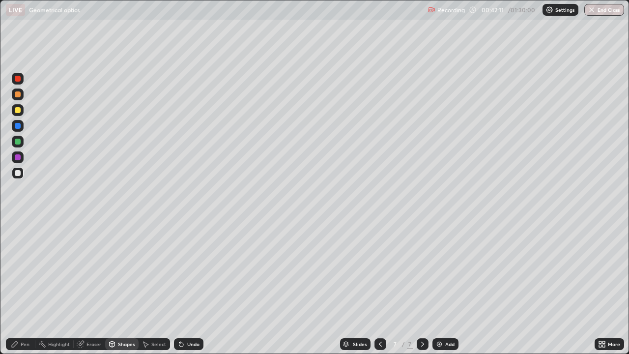
click at [21, 126] on div at bounding box center [18, 126] width 12 height 12
click at [25, 270] on div "Pen" at bounding box center [25, 344] width 9 height 5
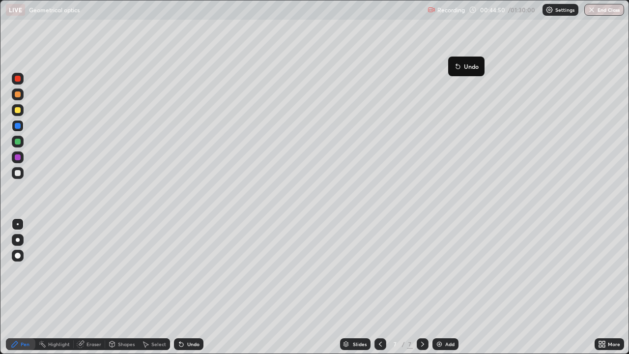
click at [127, 270] on div "Shapes" at bounding box center [126, 344] width 17 height 5
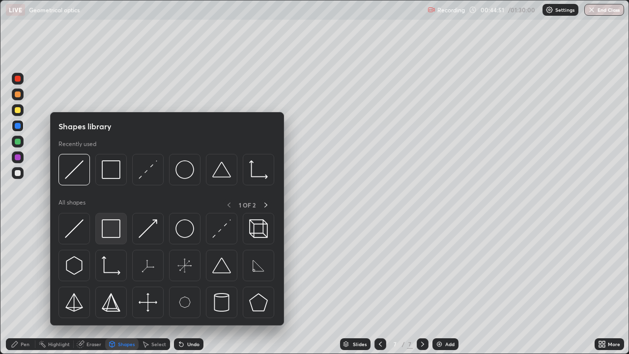
click at [114, 232] on img at bounding box center [111, 228] width 19 height 19
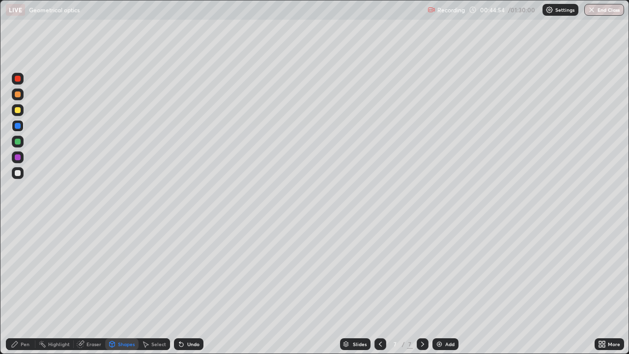
click at [95, 270] on div "Eraser" at bounding box center [93, 344] width 15 height 5
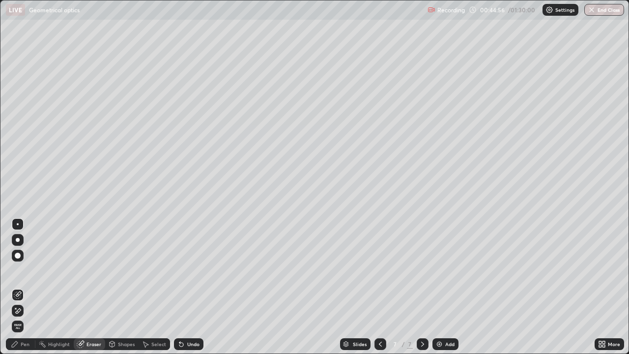
click at [27, 270] on div "Pen" at bounding box center [25, 344] width 9 height 5
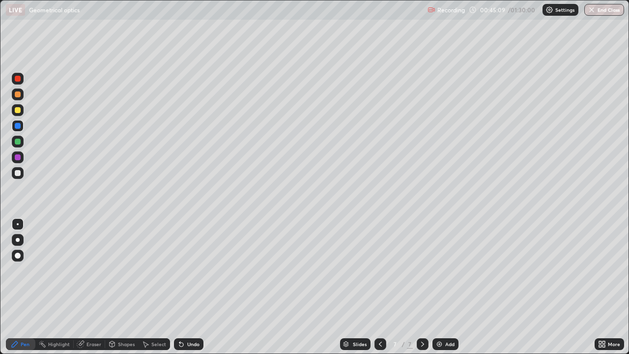
click at [125, 270] on div "Shapes" at bounding box center [126, 344] width 17 height 5
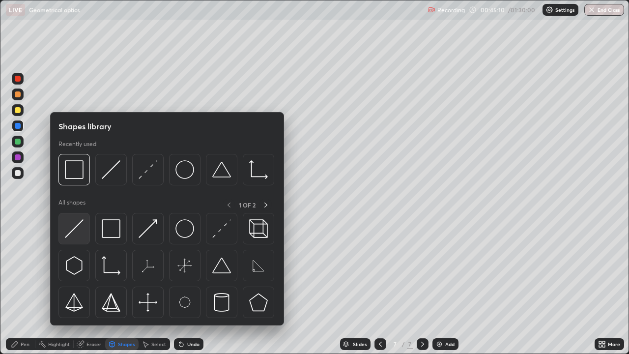
click at [78, 230] on img at bounding box center [74, 228] width 19 height 19
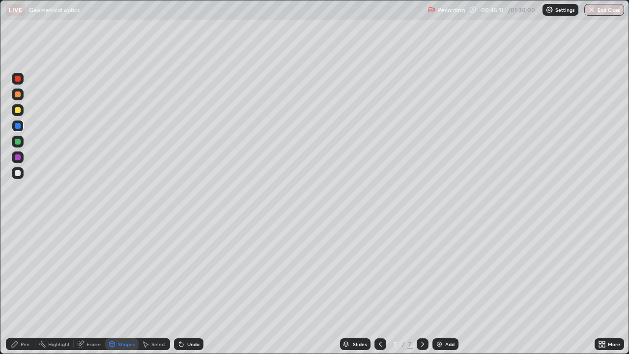
click at [18, 110] on div at bounding box center [18, 110] width 6 height 6
click at [123, 270] on div "Shapes" at bounding box center [126, 344] width 17 height 5
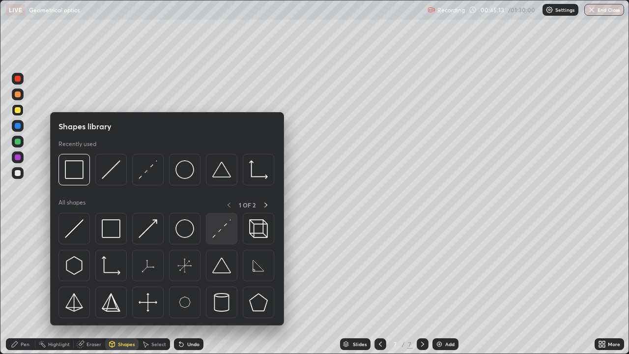
click at [218, 234] on img at bounding box center [221, 228] width 19 height 19
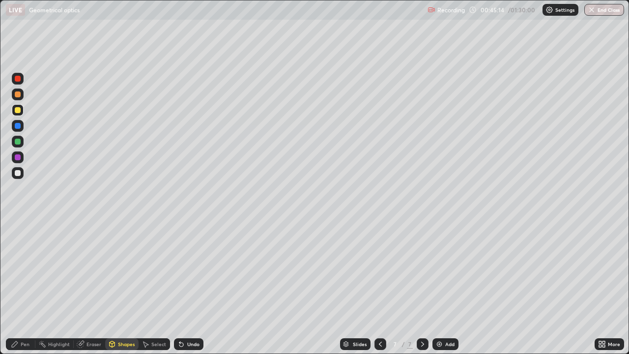
click at [124, 270] on div "Shapes" at bounding box center [126, 344] width 17 height 5
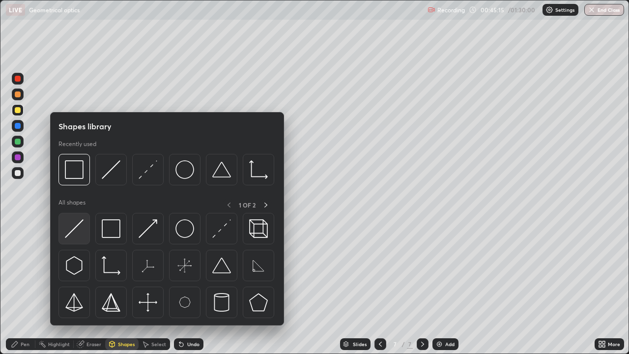
click at [81, 227] on img at bounding box center [74, 228] width 19 height 19
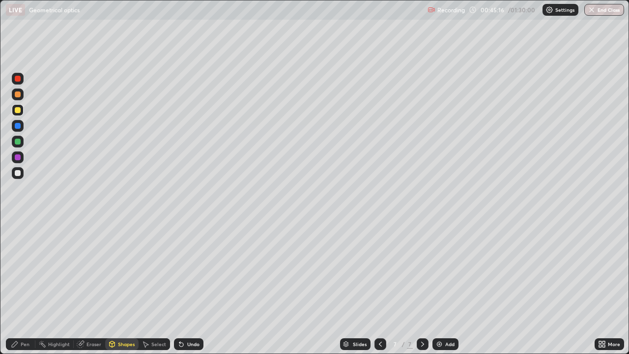
click at [20, 158] on div at bounding box center [18, 157] width 6 height 6
click at [198, 270] on div "Undo" at bounding box center [193, 344] width 12 height 5
click at [129, 270] on div "Shapes" at bounding box center [126, 344] width 17 height 5
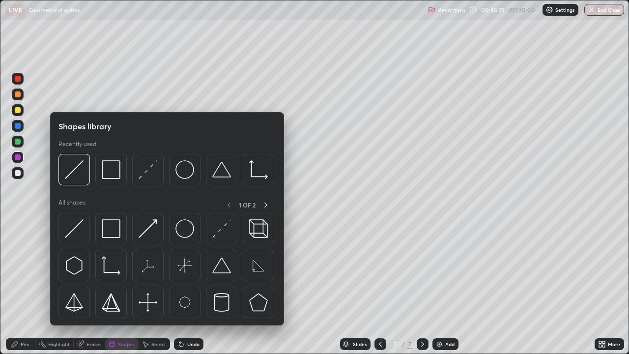
click at [23, 270] on div "Pen" at bounding box center [25, 344] width 9 height 5
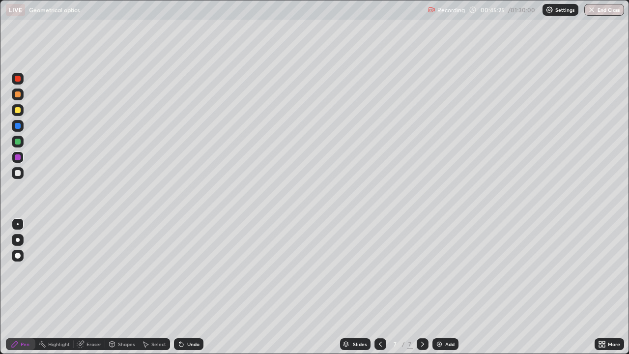
click at [131, 270] on div "Shapes" at bounding box center [126, 344] width 17 height 5
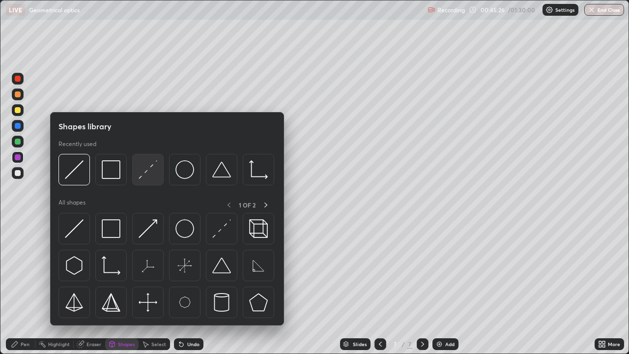
click at [143, 169] on img at bounding box center [148, 169] width 19 height 19
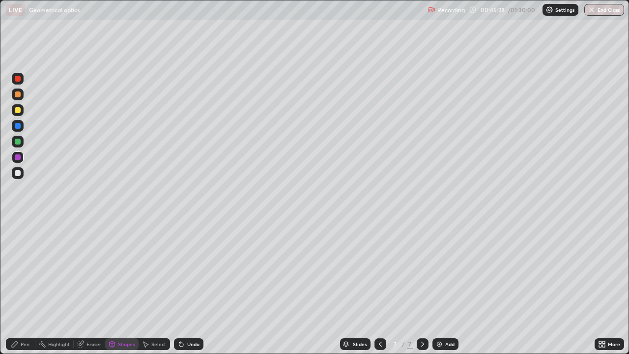
click at [129, 270] on div "Shapes" at bounding box center [126, 344] width 17 height 5
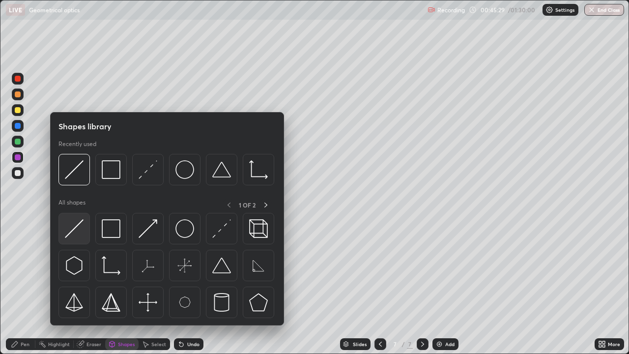
click at [86, 235] on div at bounding box center [73, 228] width 31 height 31
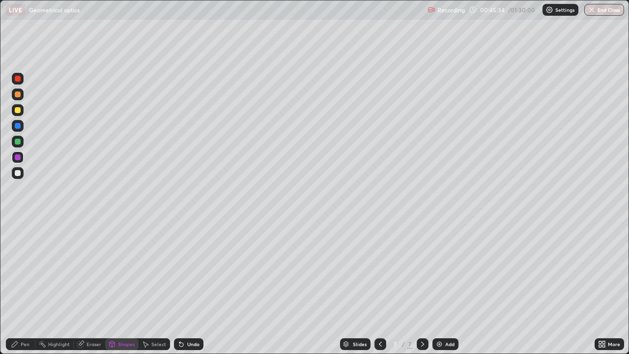
click at [130, 270] on div "Shapes" at bounding box center [126, 344] width 17 height 5
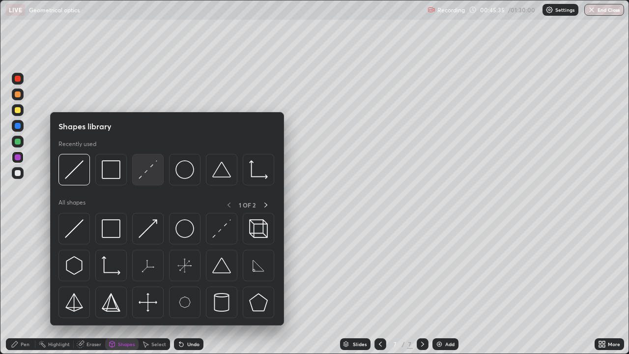
click at [147, 172] on img at bounding box center [148, 169] width 19 height 19
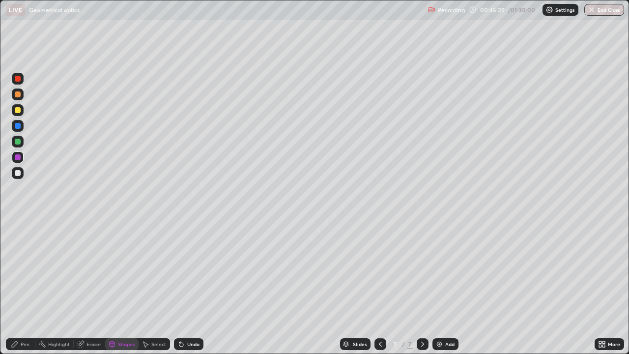
click at [198, 270] on div "Undo" at bounding box center [193, 344] width 12 height 5
click at [122, 270] on div "Shapes" at bounding box center [126, 344] width 17 height 5
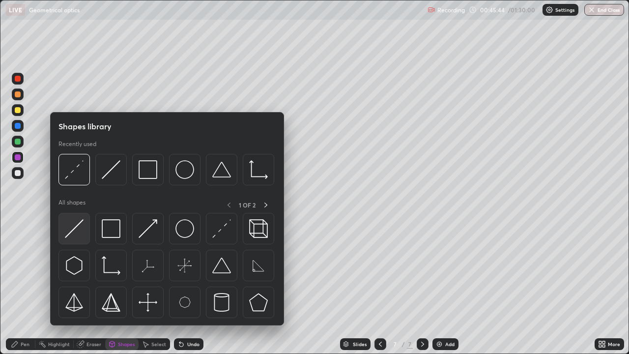
click at [84, 233] on div at bounding box center [73, 228] width 31 height 31
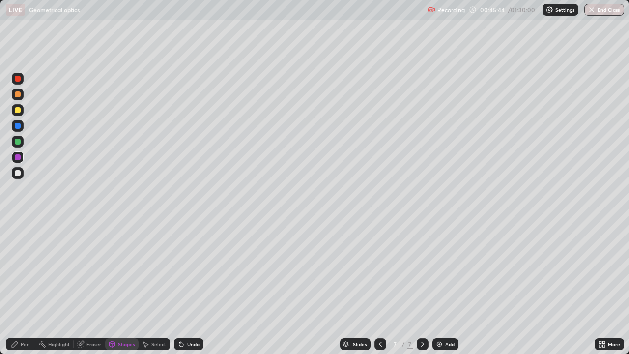
click at [22, 142] on div at bounding box center [18, 142] width 12 height 12
click at [132, 270] on div "Shapes" at bounding box center [126, 344] width 17 height 5
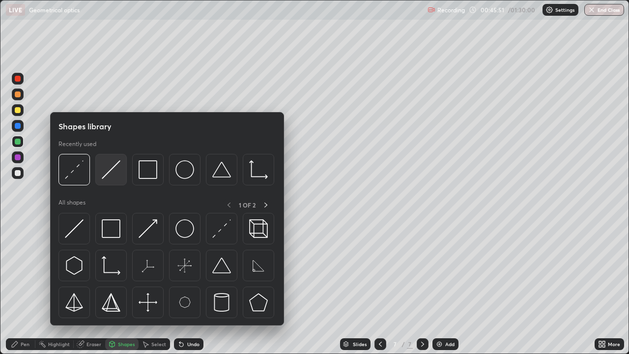
click at [116, 175] on img at bounding box center [111, 169] width 19 height 19
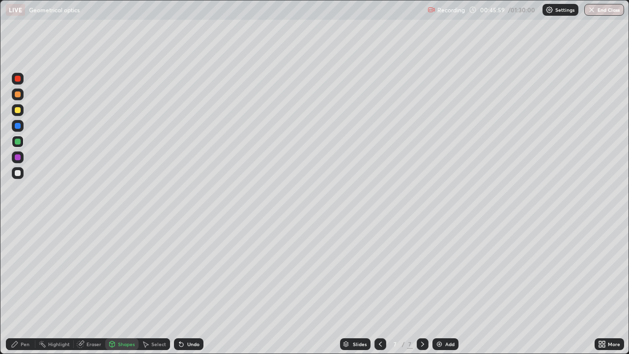
click at [92, 270] on div "Eraser" at bounding box center [93, 344] width 15 height 5
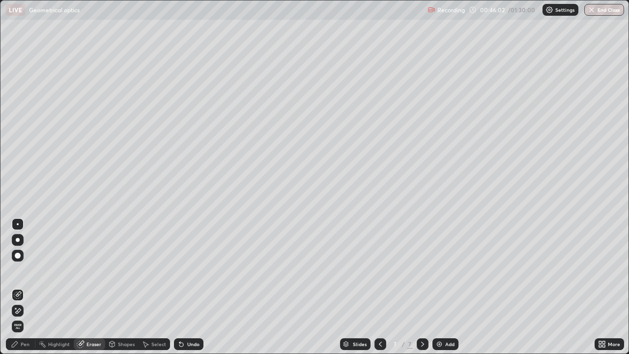
click at [132, 270] on div "Shapes" at bounding box center [126, 344] width 17 height 5
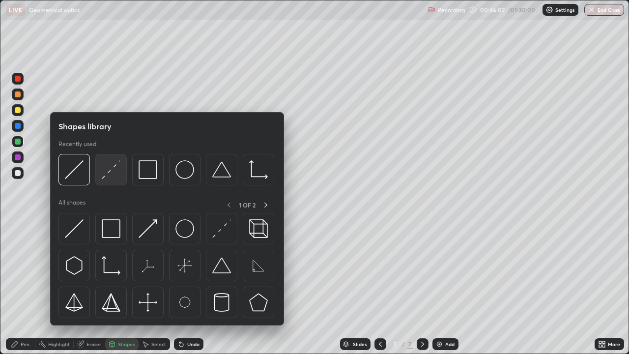
click at [117, 177] on img at bounding box center [111, 169] width 19 height 19
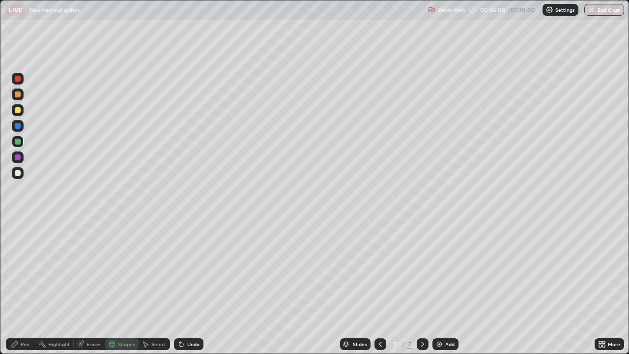
click at [32, 270] on div "Pen" at bounding box center [20, 344] width 29 height 12
click at [20, 94] on div at bounding box center [18, 94] width 6 height 6
click at [331, 270] on div "Slides 7 / 7 Add" at bounding box center [398, 344] width 391 height 20
click at [446, 270] on div "Add" at bounding box center [445, 344] width 26 height 12
click at [91, 270] on div "Eraser" at bounding box center [93, 344] width 15 height 5
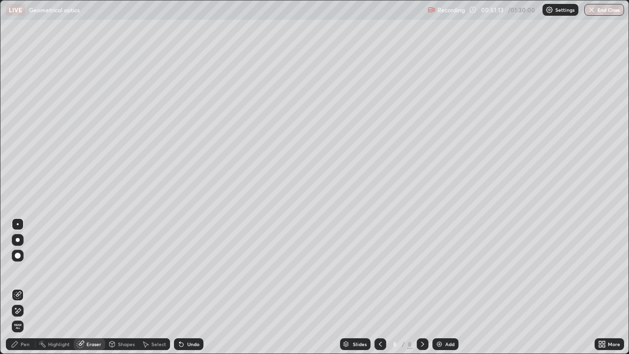
click at [34, 270] on div "Pen" at bounding box center [20, 344] width 29 height 12
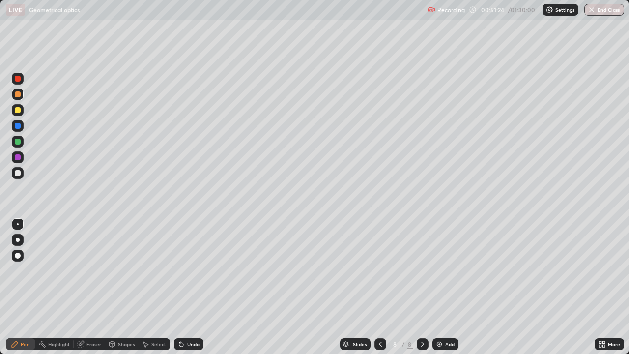
click at [18, 173] on div at bounding box center [18, 173] width 6 height 6
click at [101, 270] on div "Eraser" at bounding box center [89, 344] width 31 height 12
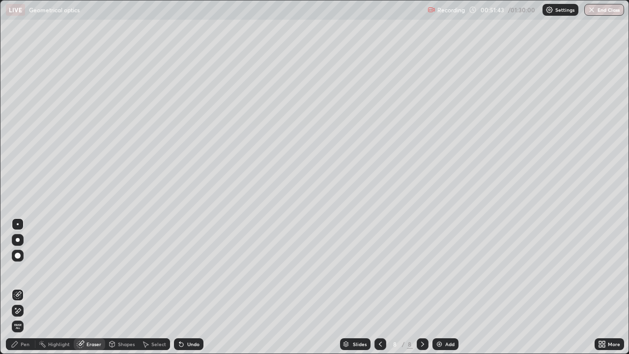
click at [25, 270] on div "Pen" at bounding box center [25, 344] width 9 height 5
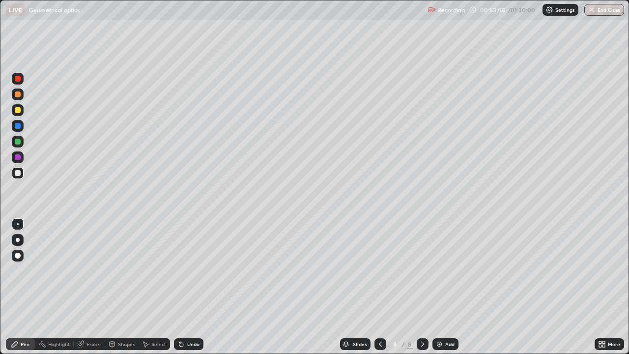
click at [447, 270] on div "Add" at bounding box center [449, 344] width 9 height 5
click at [128, 270] on div "Shapes" at bounding box center [126, 344] width 17 height 5
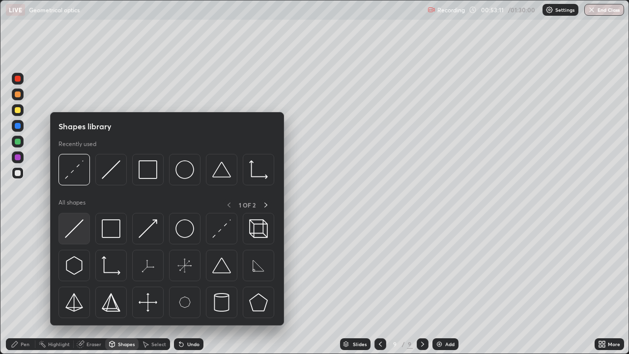
click at [81, 230] on img at bounding box center [74, 228] width 19 height 19
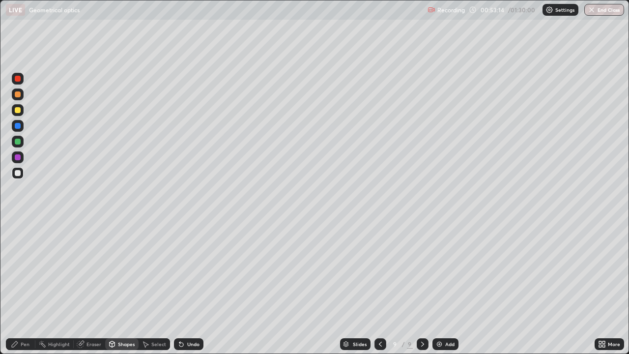
click at [123, 270] on div "Shapes" at bounding box center [126, 344] width 17 height 5
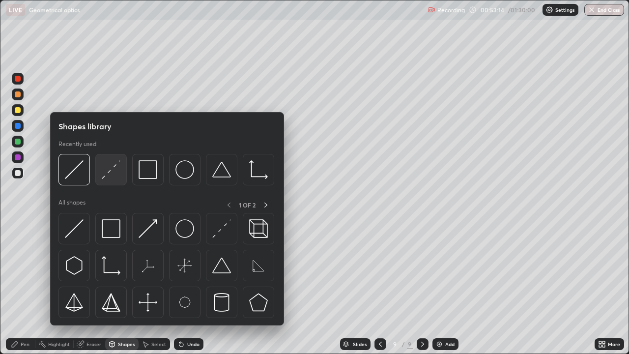
click at [110, 174] on img at bounding box center [111, 169] width 19 height 19
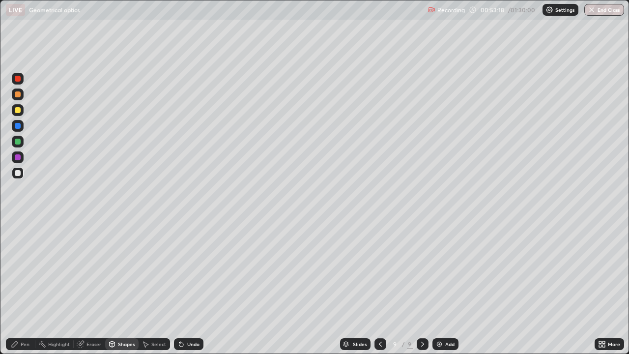
click at [23, 270] on div "Pen" at bounding box center [25, 344] width 9 height 5
click at [118, 270] on div "Shapes" at bounding box center [126, 344] width 17 height 5
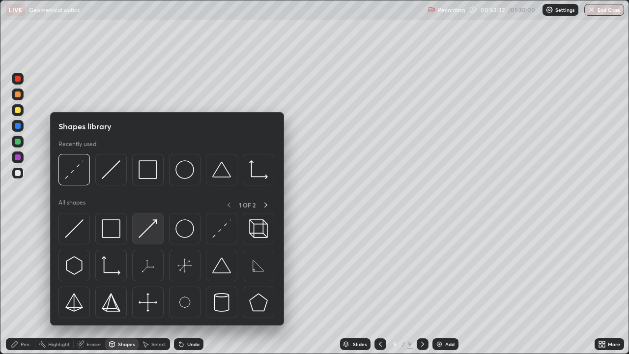
click at [152, 226] on img at bounding box center [148, 228] width 19 height 19
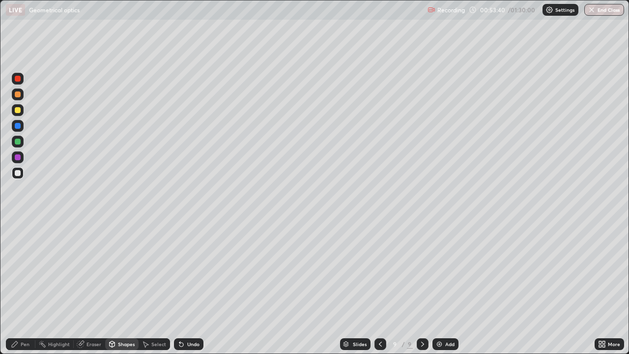
click at [25, 270] on div "Pen" at bounding box center [25, 344] width 9 height 5
click at [18, 143] on div at bounding box center [18, 142] width 6 height 6
click at [22, 110] on div at bounding box center [18, 110] width 12 height 12
click at [445, 270] on div "Add" at bounding box center [449, 344] width 9 height 5
click at [19, 170] on div at bounding box center [18, 173] width 12 height 12
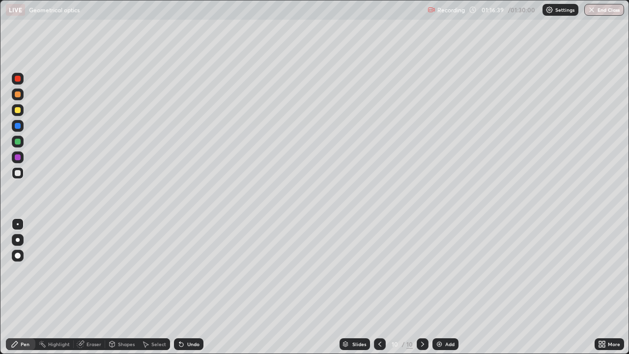
click at [18, 157] on div at bounding box center [18, 157] width 6 height 6
click at [95, 270] on div "Eraser" at bounding box center [93, 344] width 15 height 5
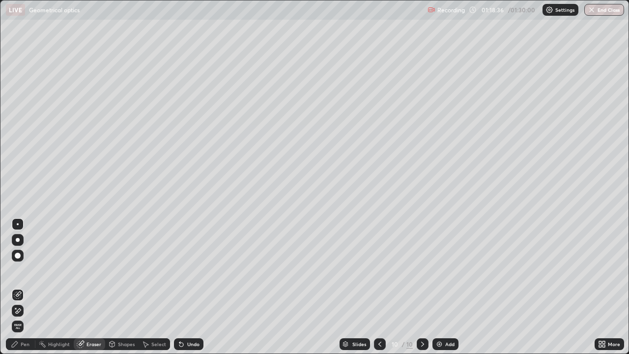
click at [25, 270] on div "Pen" at bounding box center [25, 344] width 9 height 5
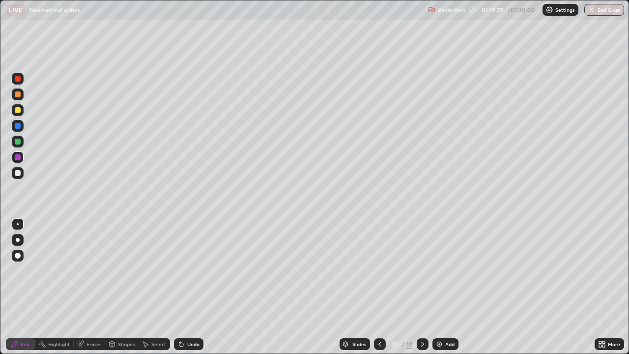
click at [21, 174] on div at bounding box center [18, 173] width 12 height 12
click at [450, 270] on div "Add" at bounding box center [449, 344] width 9 height 5
click at [185, 270] on div "Undo" at bounding box center [188, 344] width 29 height 12
click at [18, 144] on div at bounding box center [18, 142] width 6 height 6
click at [22, 159] on div at bounding box center [18, 157] width 12 height 12
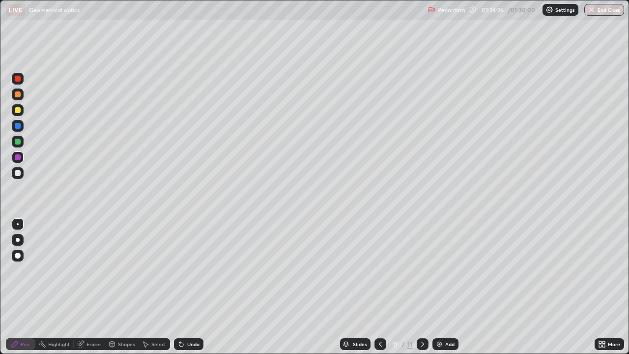
click at [122, 270] on div "Shapes" at bounding box center [126, 344] width 17 height 5
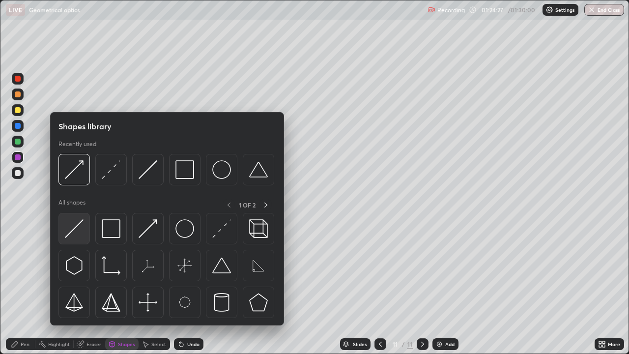
click at [78, 233] on img at bounding box center [74, 228] width 19 height 19
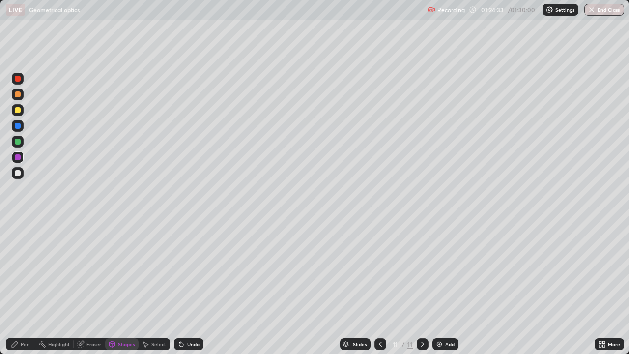
click at [23, 270] on div "Pen" at bounding box center [25, 344] width 9 height 5
click at [18, 110] on div at bounding box center [18, 110] width 6 height 6
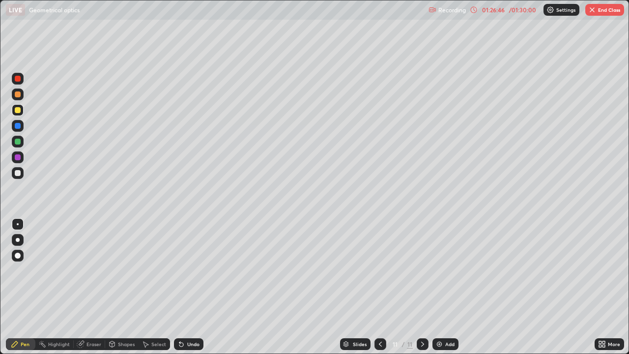
click at [19, 176] on div at bounding box center [18, 173] width 12 height 12
click at [597, 7] on button "End Class" at bounding box center [604, 10] width 39 height 12
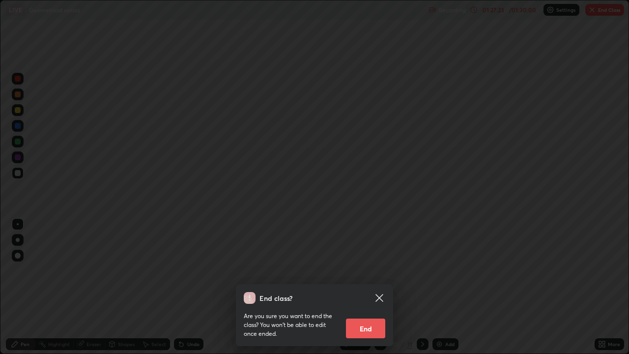
click at [368, 270] on button "End" at bounding box center [365, 328] width 39 height 20
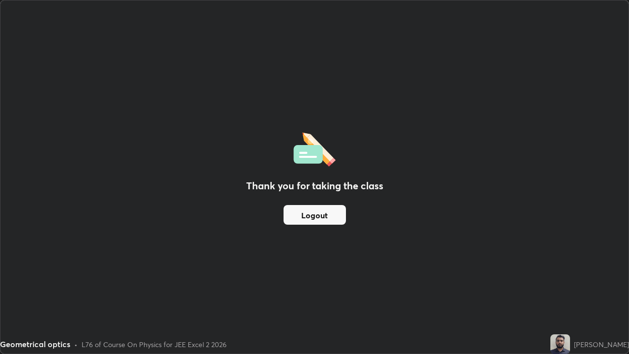
click at [317, 216] on button "Logout" at bounding box center [315, 215] width 62 height 20
